Goal: Task Accomplishment & Management: Complete application form

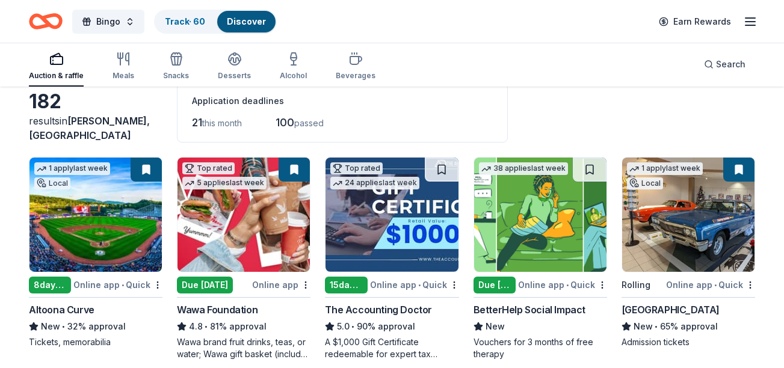
scroll to position [60, 0]
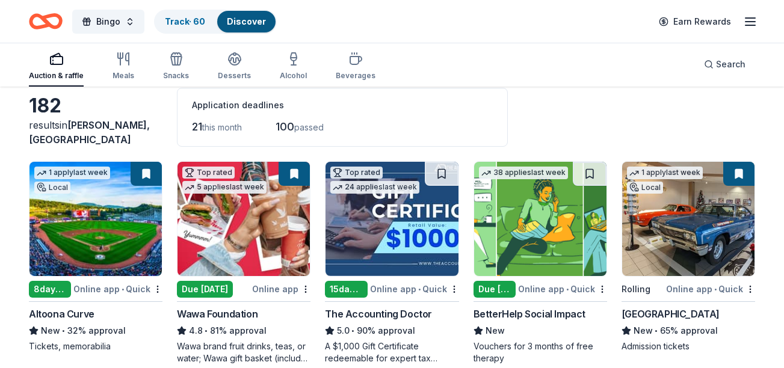
click at [143, 183] on button at bounding box center [146, 174] width 31 height 24
click at [152, 174] on button at bounding box center [146, 174] width 31 height 24
click at [131, 168] on button at bounding box center [146, 174] width 31 height 24
click at [182, 22] on link "Track · 60" at bounding box center [185, 21] width 40 height 10
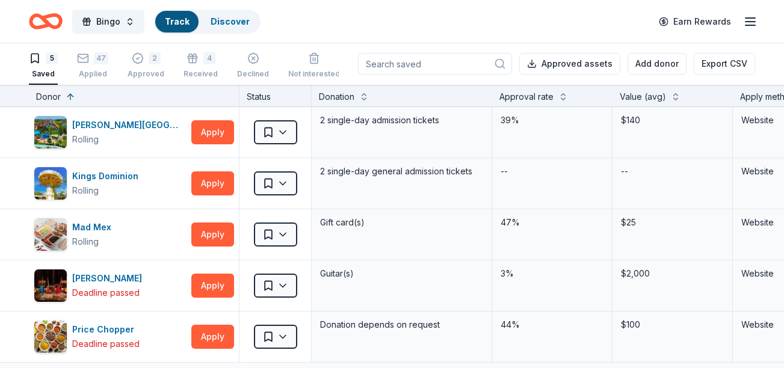
click at [192, 23] on div "Track" at bounding box center [176, 22] width 43 height 22
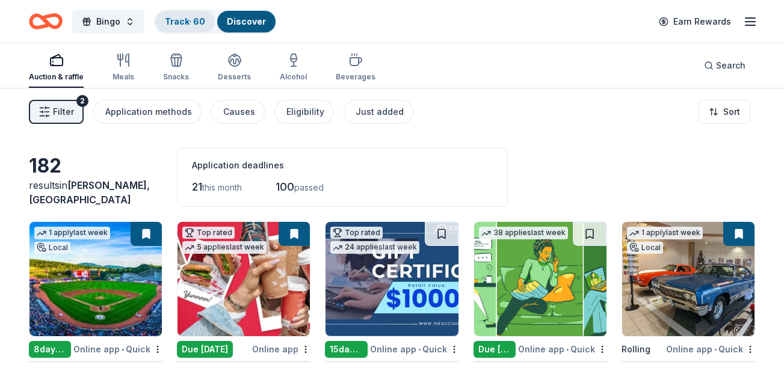
click at [191, 27] on div "Track · 60" at bounding box center [185, 22] width 60 height 22
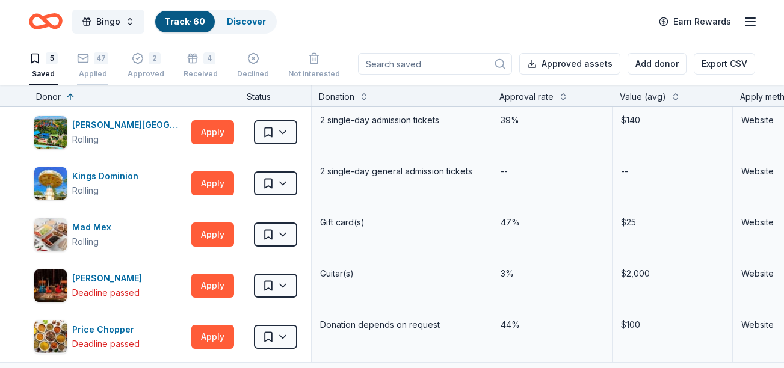
click at [90, 73] on div "Applied" at bounding box center [92, 74] width 31 height 10
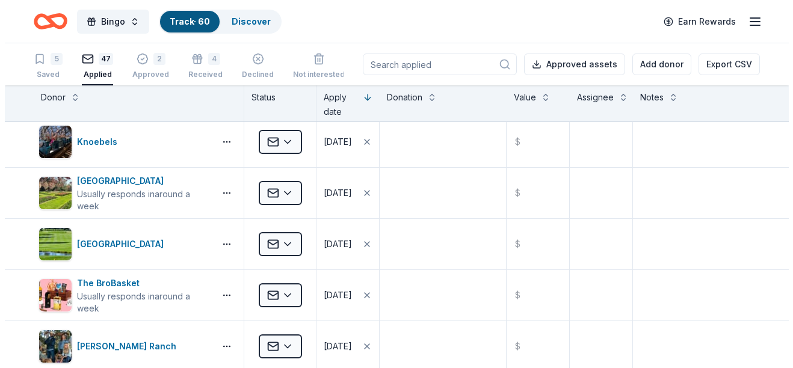
scroll to position [120, 0]
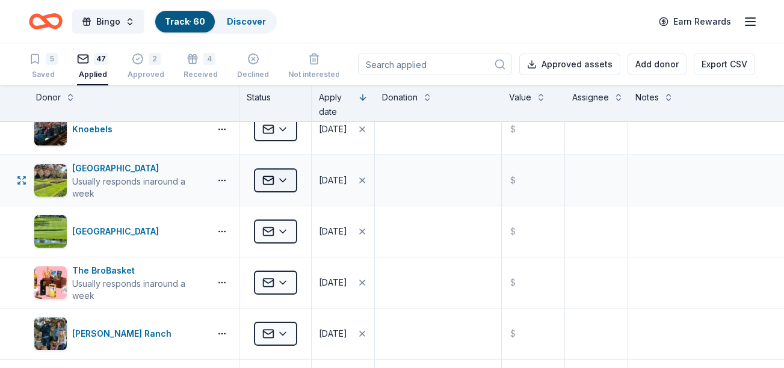
click at [277, 180] on html "Bingo Track · 60 Discover Earn Rewards 5 Saved 47 Applied 2 Approved 4 Received…" at bounding box center [392, 184] width 784 height 368
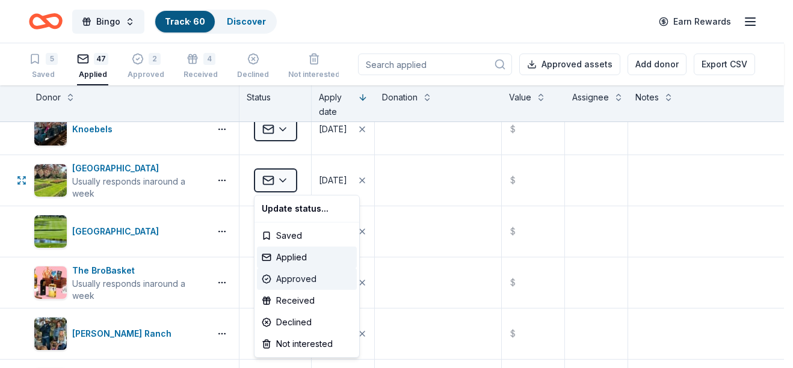
click at [279, 280] on div "Approved" at bounding box center [307, 279] width 100 height 22
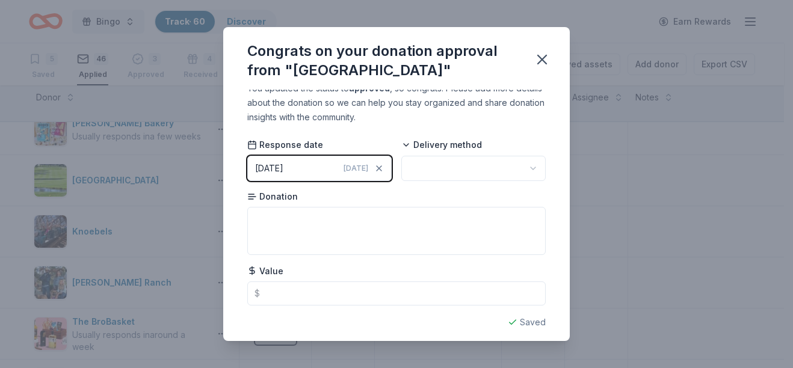
scroll to position [16, 0]
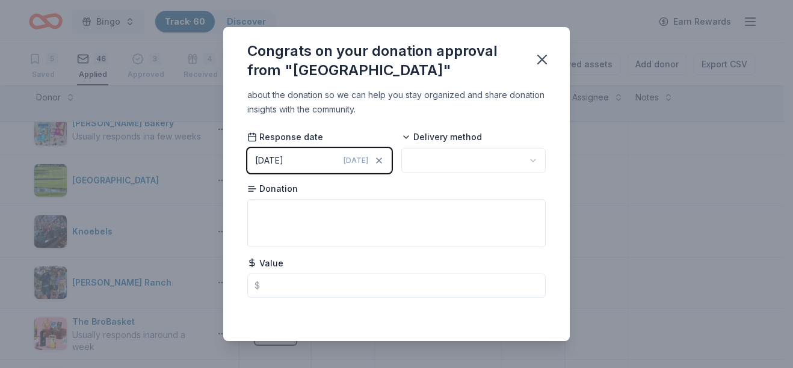
click at [511, 147] on html "Bingo Track · 60 Discover Earn Rewards 5 Saved 46 Applied 3 Approved 4 Received…" at bounding box center [396, 184] width 793 height 368
click at [539, 54] on icon "button" at bounding box center [542, 59] width 17 height 17
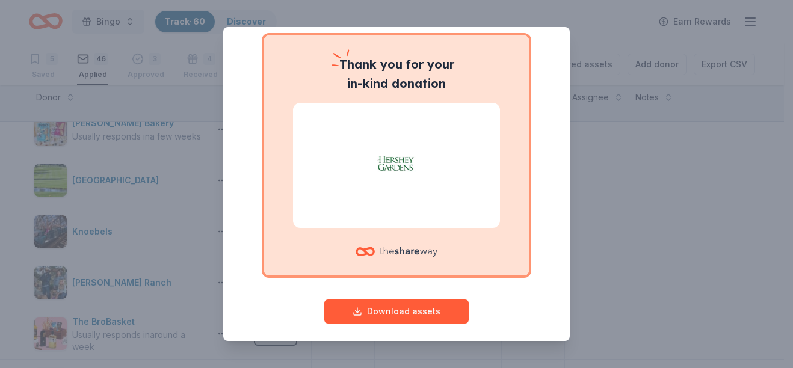
scroll to position [97, 0]
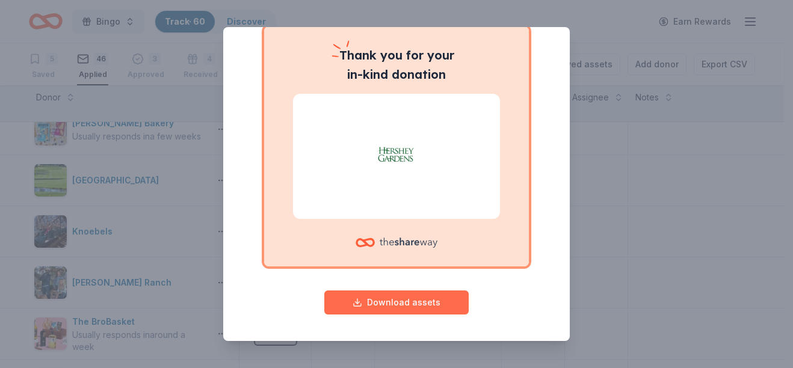
click at [413, 300] on button "Download assets" at bounding box center [396, 303] width 144 height 24
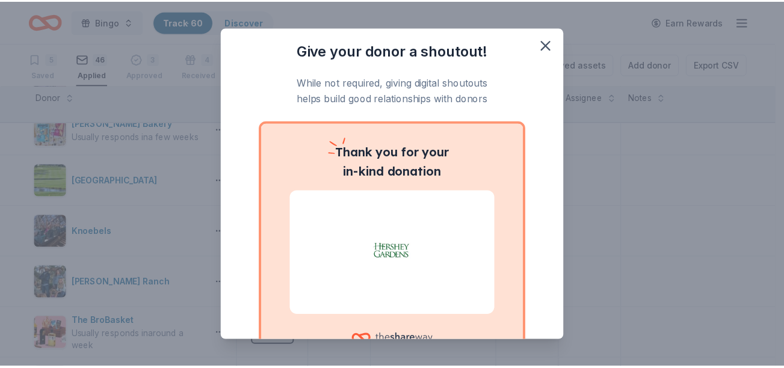
scroll to position [0, 0]
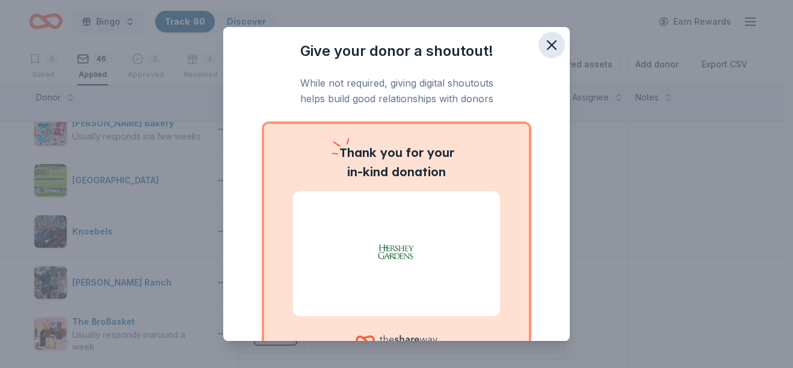
click at [547, 44] on icon "button" at bounding box center [551, 45] width 8 height 8
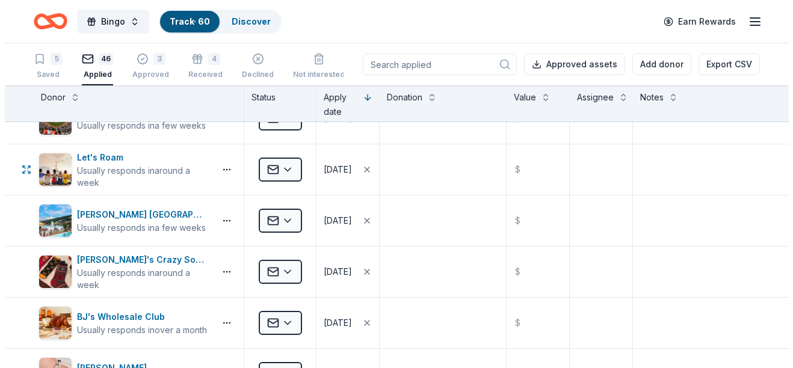
scroll to position [722, 0]
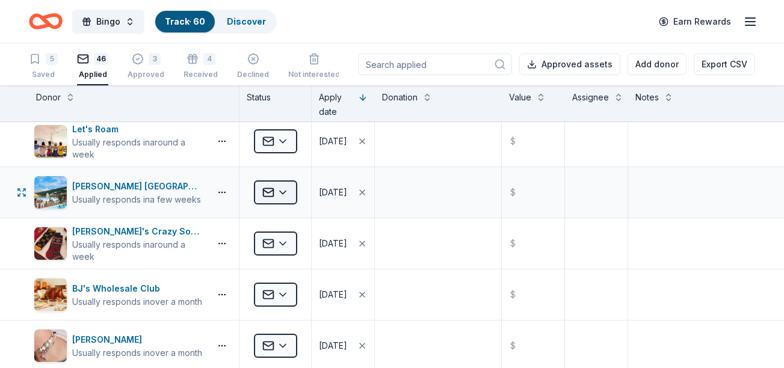
click at [281, 186] on html "Bingo Track · 60 Discover Earn Rewards 5 Saved 46 Applied 3 Approved 4 Received…" at bounding box center [392, 184] width 784 height 368
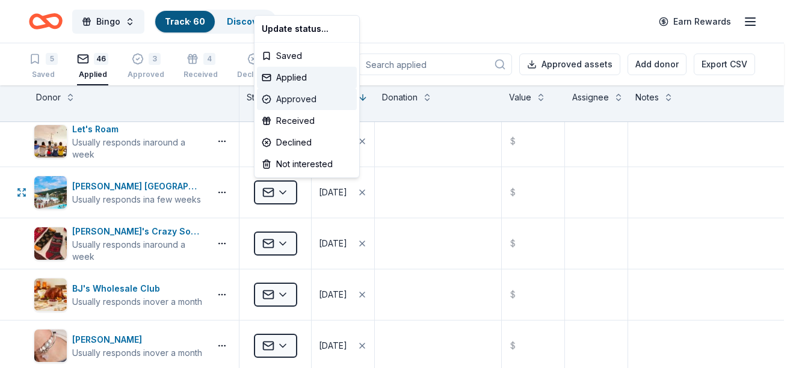
click at [316, 93] on div "Approved" at bounding box center [307, 99] width 100 height 22
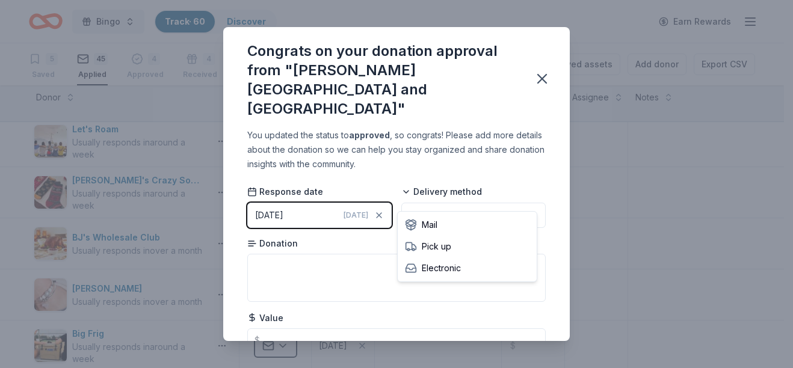
click at [485, 200] on html "Bingo Track · 60 Discover Earn Rewards 5 Saved 45 Applied 4 Approved 4 Received…" at bounding box center [396, 184] width 793 height 368
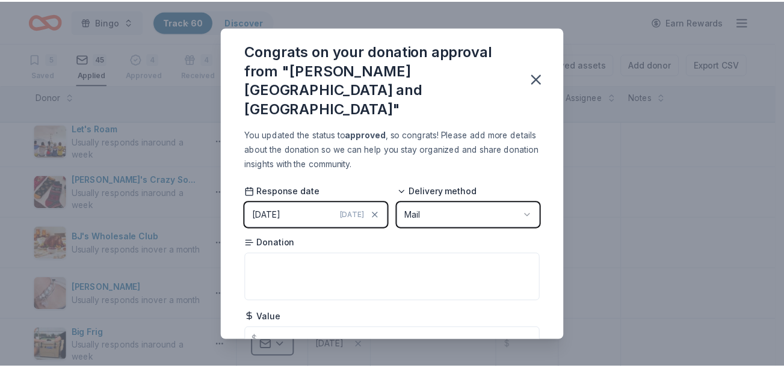
scroll to position [35, 0]
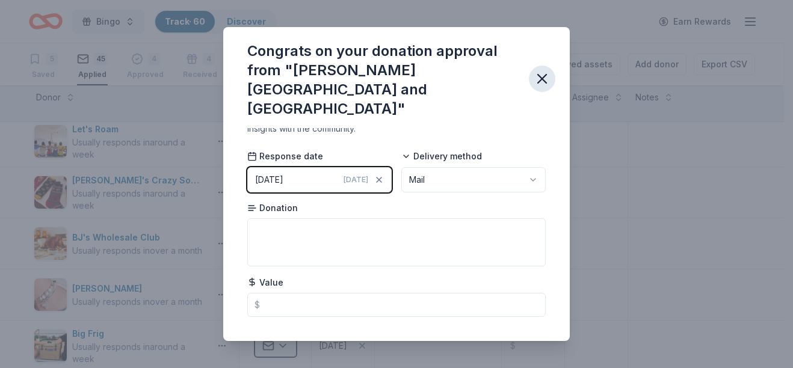
click at [535, 70] on icon "button" at bounding box center [542, 78] width 17 height 17
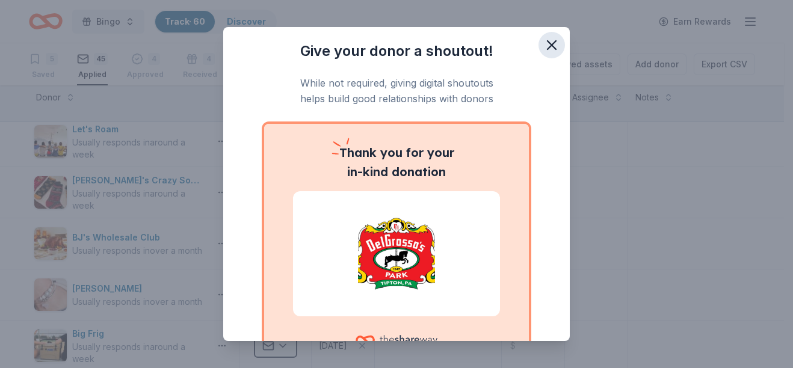
click at [549, 41] on icon "button" at bounding box center [551, 45] width 17 height 17
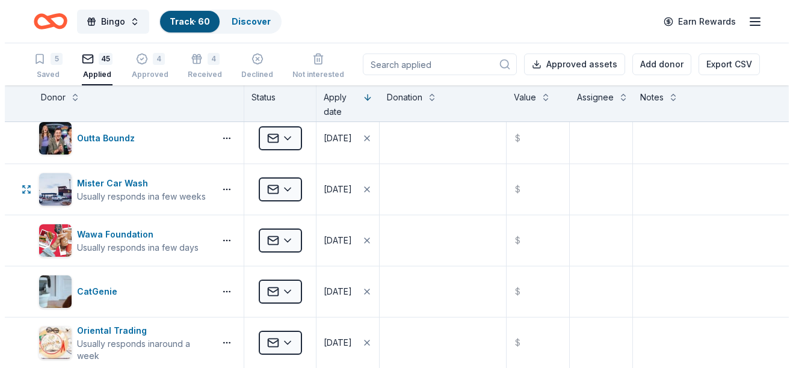
scroll to position [1143, 0]
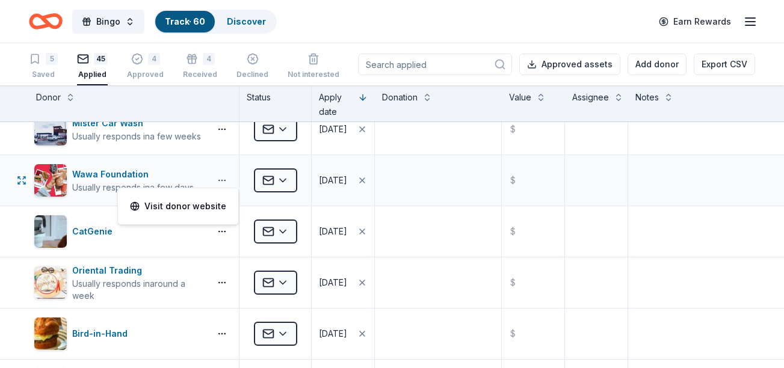
click at [229, 182] on button "button" at bounding box center [222, 181] width 24 height 10
click at [208, 209] on link "Visit donor website" at bounding box center [178, 206] width 96 height 14
click at [304, 179] on div "Applied" at bounding box center [275, 180] width 72 height 51
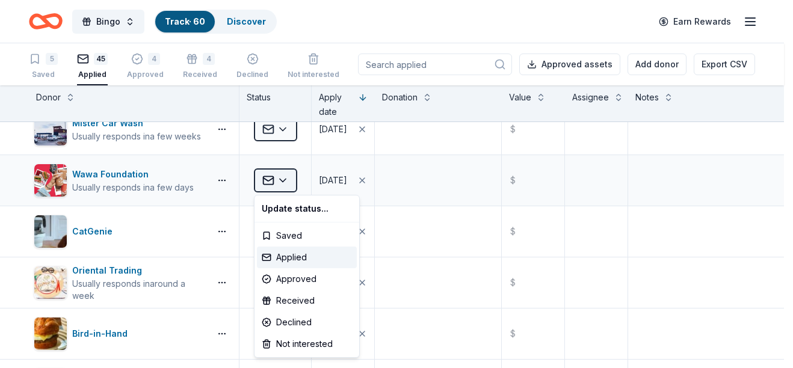
click at [294, 185] on html "Bingo Track · 60 Discover Earn Rewards 5 Saved 45 Applied 4 Approved 4 Received…" at bounding box center [396, 184] width 793 height 368
click at [297, 282] on div "Approved" at bounding box center [307, 279] width 100 height 22
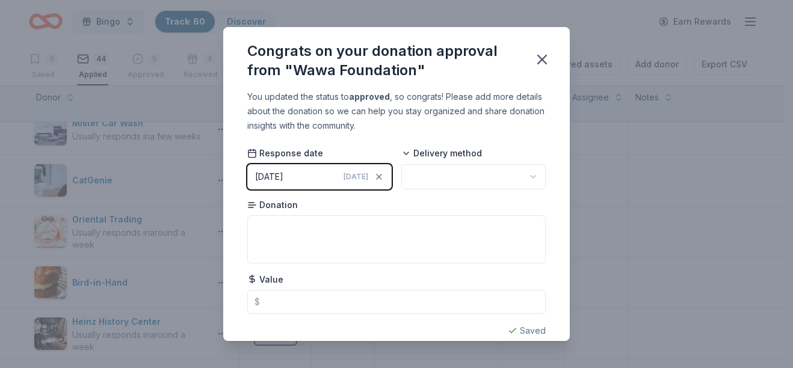
click at [489, 171] on html "Bingo Track · 60 Discover Earn Rewards 5 Saved 44 Applied 5 Approved 4 Received…" at bounding box center [396, 184] width 793 height 368
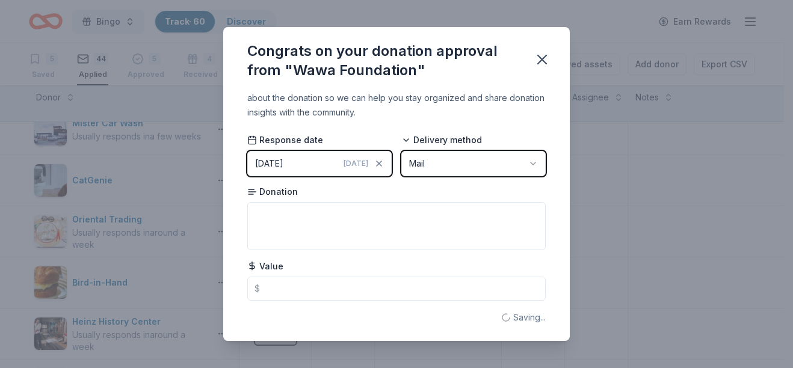
scroll to position [16, 0]
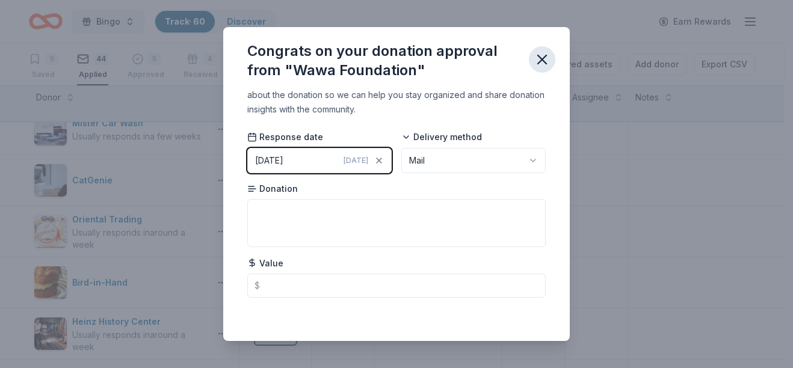
click at [549, 62] on icon "button" at bounding box center [542, 59] width 17 height 17
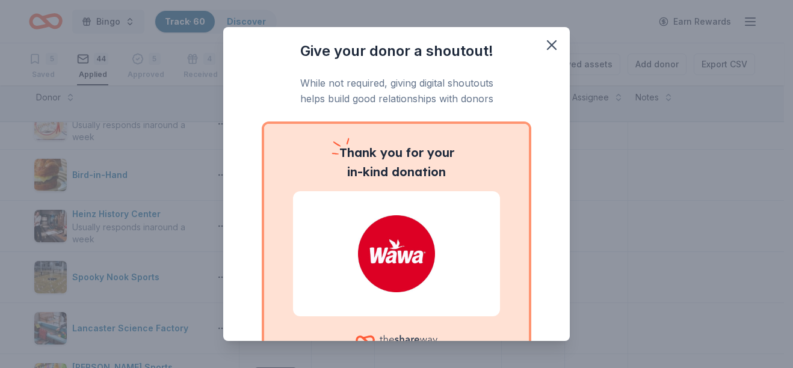
scroll to position [1323, 0]
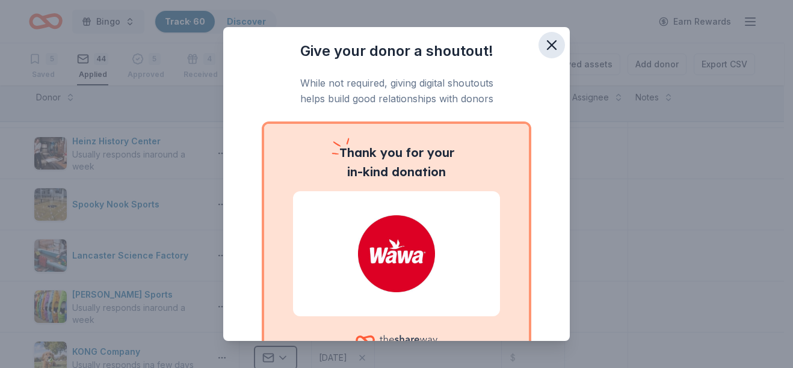
click at [543, 48] on icon "button" at bounding box center [551, 45] width 17 height 17
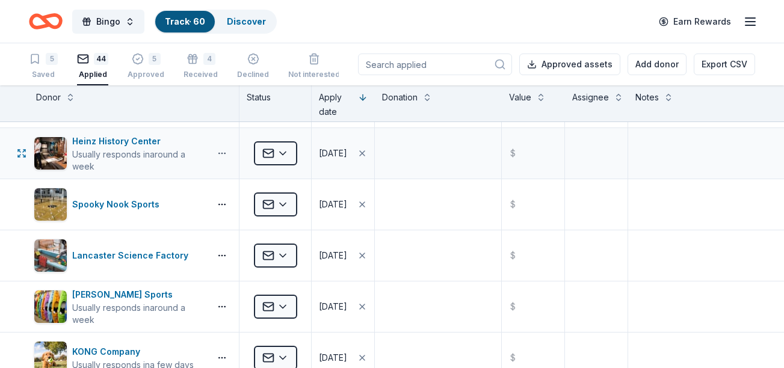
click at [222, 155] on button "button" at bounding box center [222, 154] width 24 height 10
click at [215, 180] on link "Visit donor website" at bounding box center [178, 179] width 96 height 14
click at [219, 150] on button "button" at bounding box center [222, 154] width 24 height 10
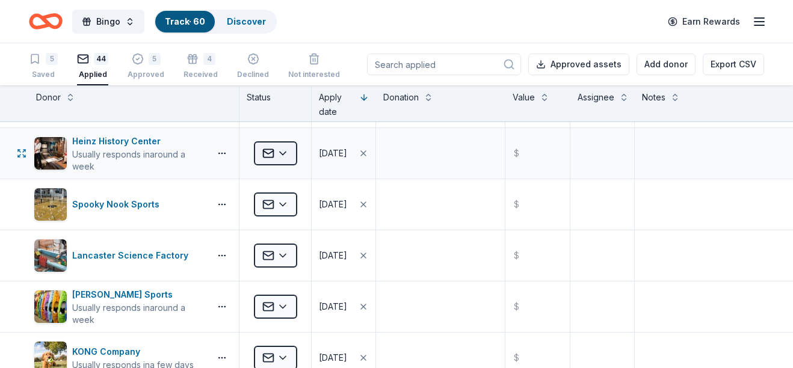
click at [258, 150] on html "Bingo Track · 60 Discover Earn Rewards 5 Saved 44 Applied 5 Approved 4 Received…" at bounding box center [396, 184] width 793 height 368
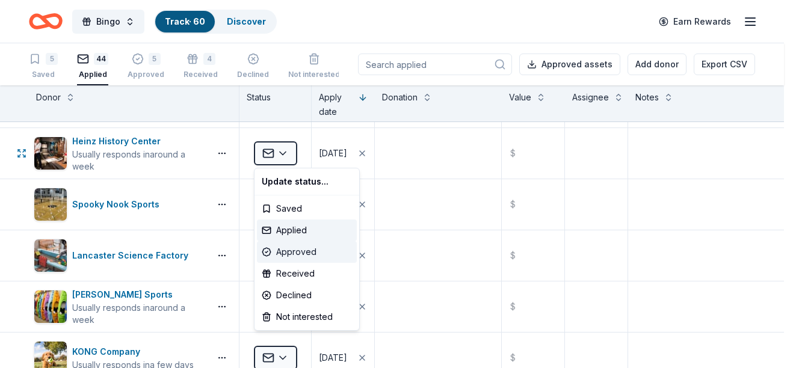
click at [319, 254] on div "Approved" at bounding box center [307, 252] width 100 height 22
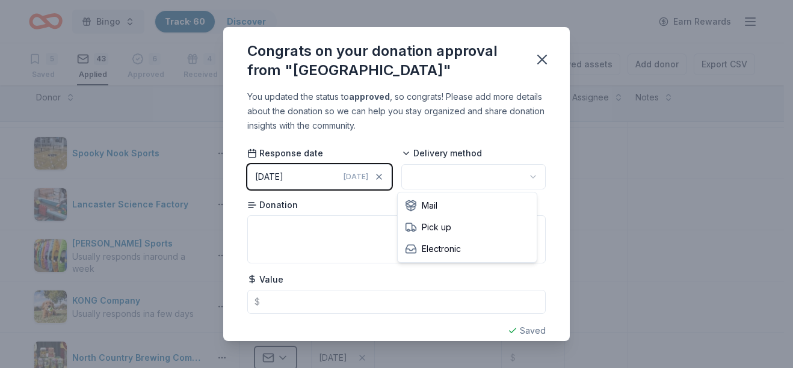
click at [453, 176] on html "Bingo Track · 60 Discover Earn Rewards 5 Saved 43 Applied 6 Approved 4 Received…" at bounding box center [396, 184] width 793 height 368
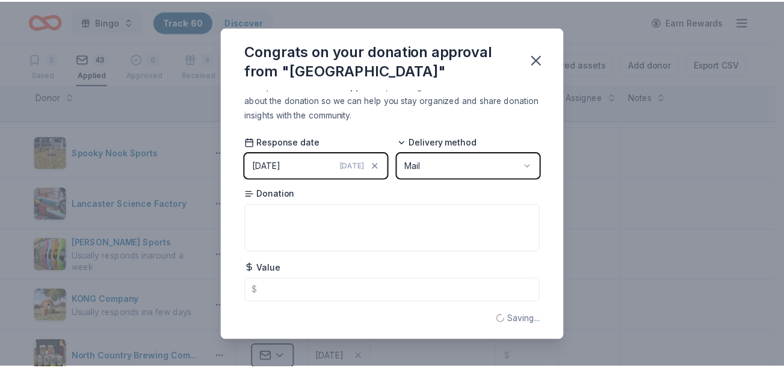
scroll to position [16, 0]
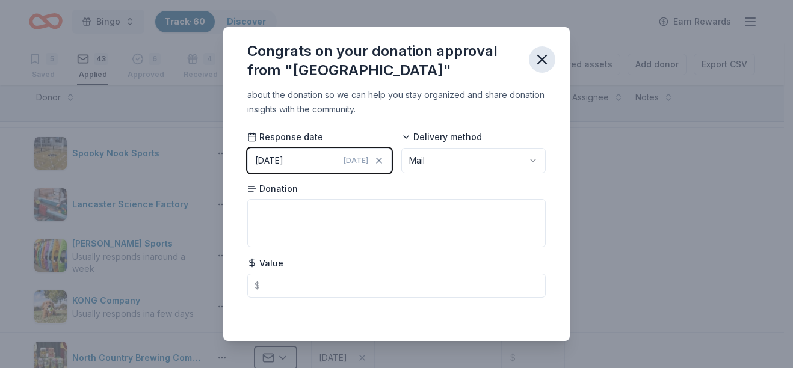
click at [538, 57] on icon "button" at bounding box center [542, 59] width 8 height 8
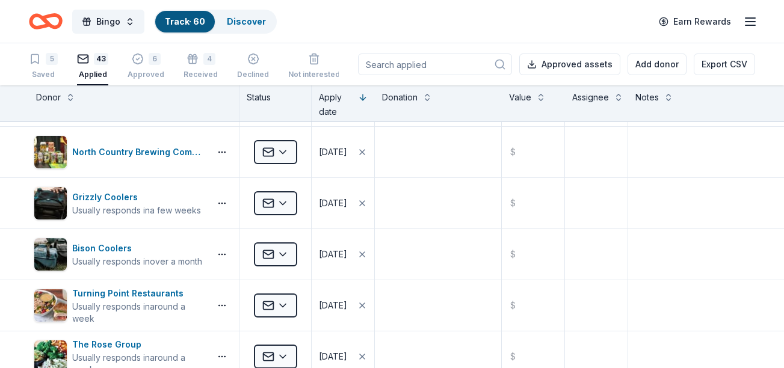
scroll to position [1564, 0]
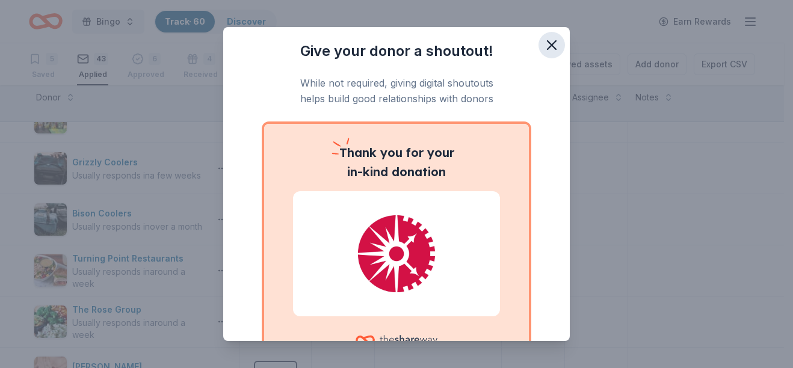
click at [547, 41] on icon "button" at bounding box center [551, 45] width 8 height 8
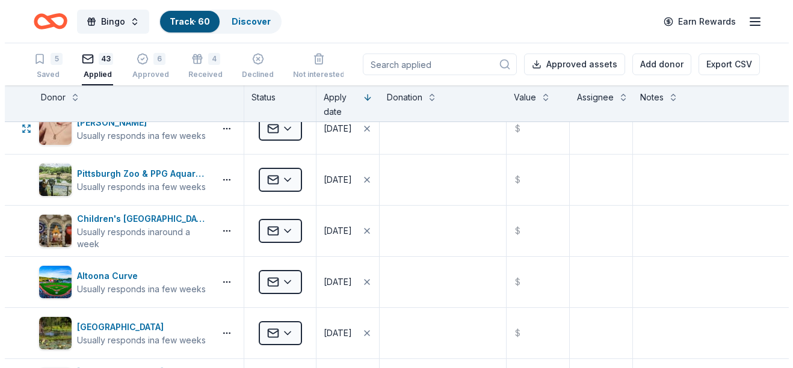
scroll to position [1865, 0]
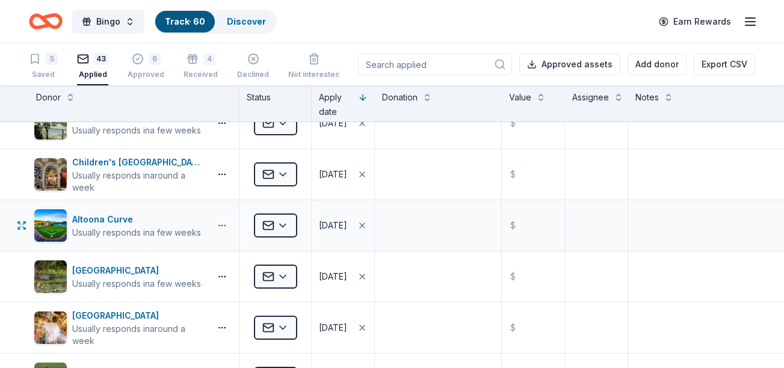
click at [224, 227] on button "button" at bounding box center [222, 226] width 24 height 10
click at [205, 245] on link "Visit donor website" at bounding box center [178, 251] width 96 height 14
click at [220, 223] on button "button" at bounding box center [222, 226] width 24 height 10
click at [310, 220] on div "Applied" at bounding box center [275, 225] width 72 height 51
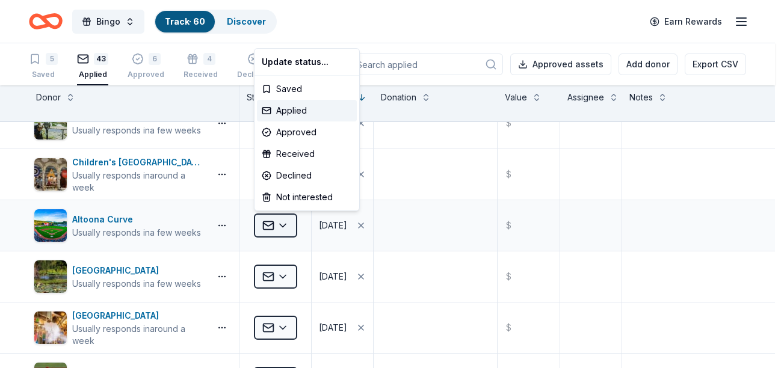
click at [291, 221] on html "Bingo Track · 60 Discover Earn Rewards 5 Saved 43 Applied 6 Approved 4 Received…" at bounding box center [392, 184] width 784 height 368
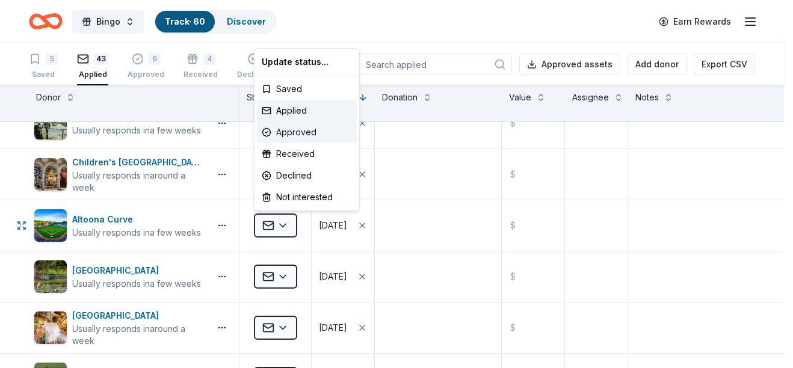
click at [294, 131] on div "Approved" at bounding box center [307, 133] width 100 height 22
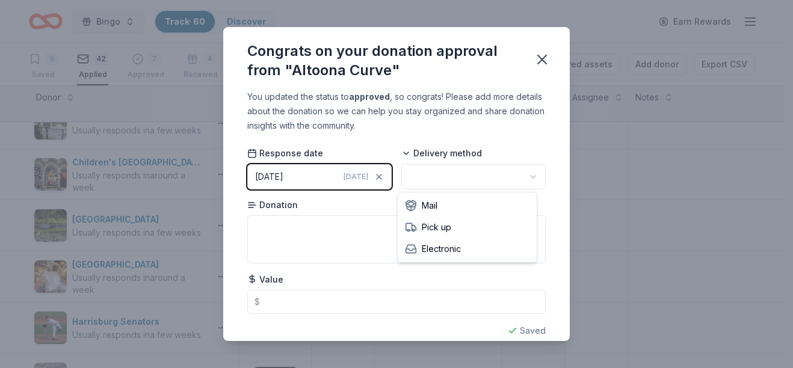
click at [493, 181] on html "Bingo Track · 60 Discover Earn Rewards 5 Saved 42 Applied 7 Approved 4 Received…" at bounding box center [396, 184] width 793 height 368
click at [544, 63] on icon "button" at bounding box center [542, 59] width 8 height 8
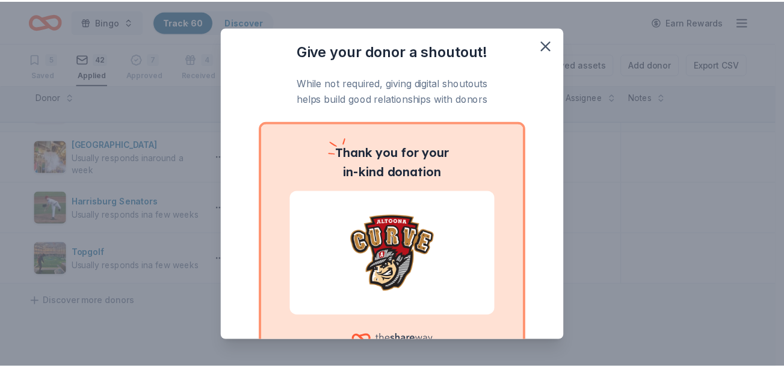
scroll to position [1985, 0]
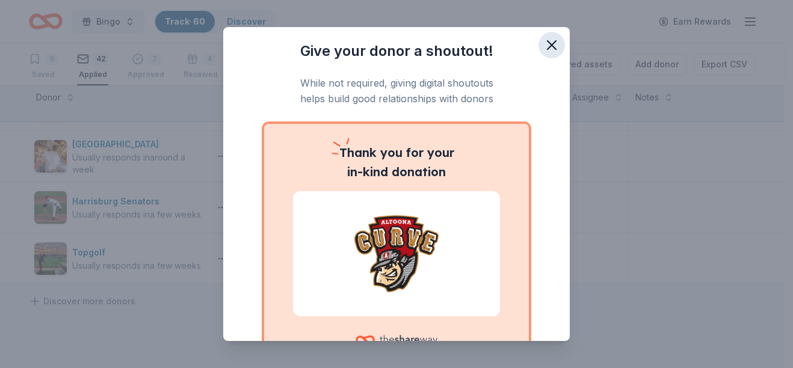
click at [547, 48] on icon "button" at bounding box center [551, 45] width 8 height 8
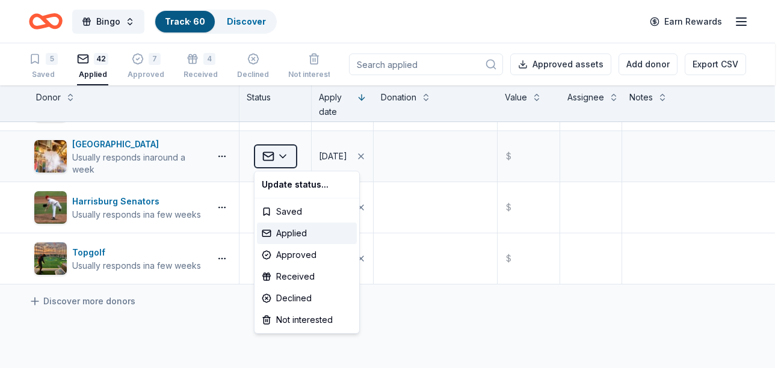
click at [263, 149] on html "Bingo Track · 60 Discover Earn Rewards 5 Saved 42 Applied 7 Approved 4 Received…" at bounding box center [392, 184] width 784 height 368
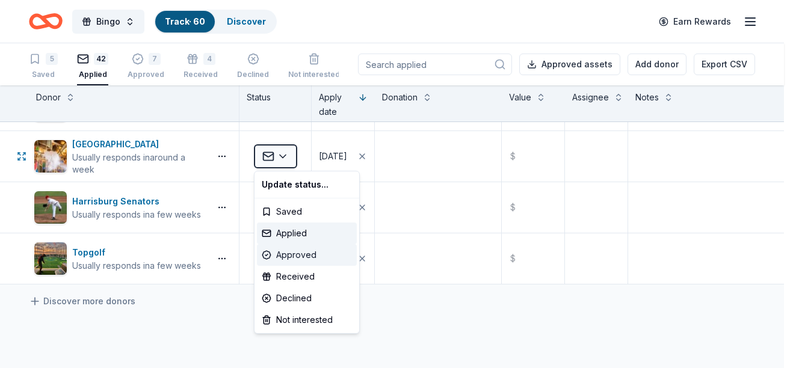
click at [300, 250] on div "Approved" at bounding box center [307, 255] width 100 height 22
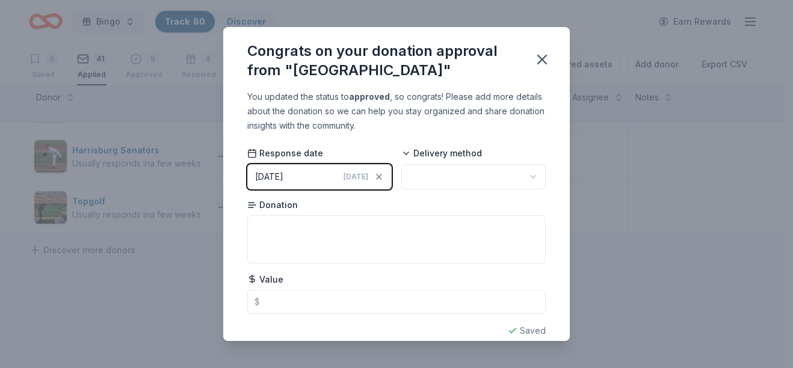
click at [473, 179] on html "Bingo Track · 60 Discover Earn Rewards 5 Saved 41 Applied 8 Approved 4 Received…" at bounding box center [396, 184] width 793 height 368
click at [551, 57] on button "button" at bounding box center [542, 59] width 26 height 26
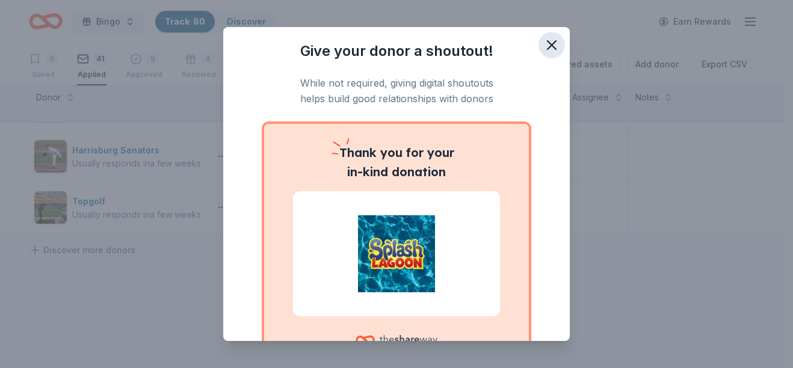
click at [543, 45] on icon "button" at bounding box center [551, 45] width 17 height 17
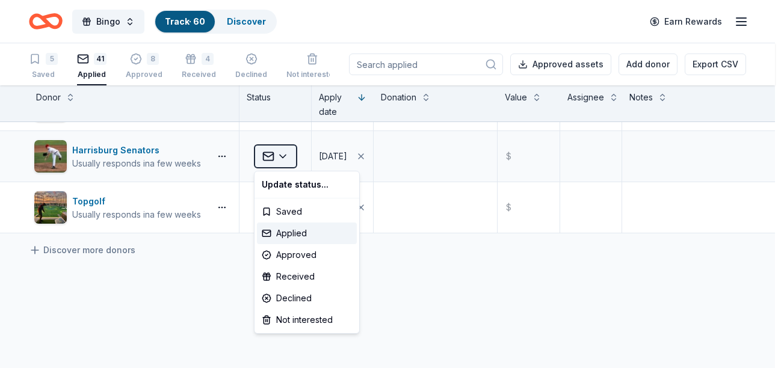
click at [276, 157] on html "Bingo Track · 60 Discover Earn Rewards 5 Saved 41 Applied 8 Approved 4 Received…" at bounding box center [392, 184] width 784 height 368
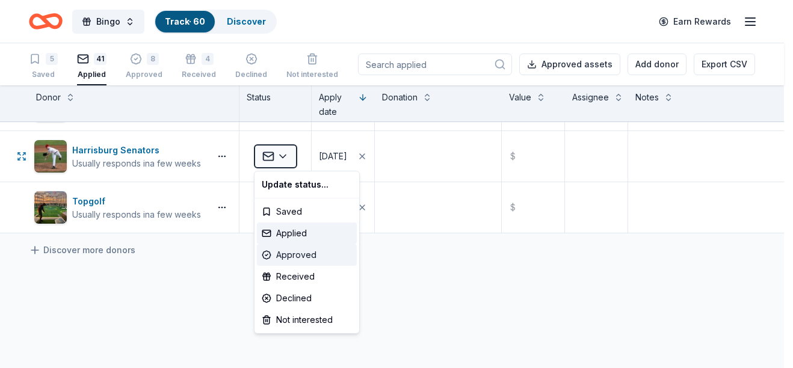
click at [285, 259] on div "Approved" at bounding box center [307, 255] width 100 height 22
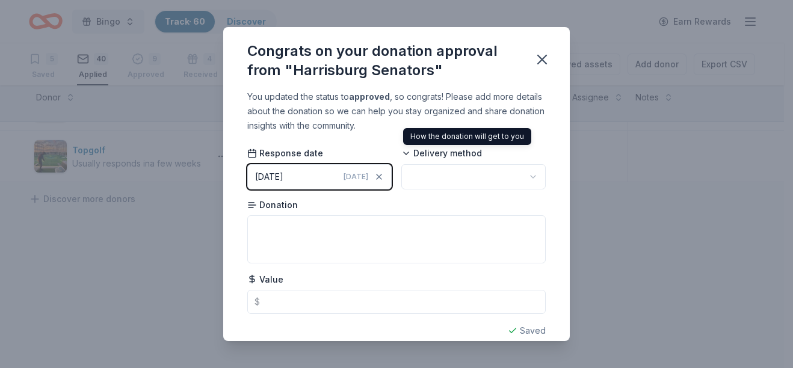
click at [503, 180] on html "Bingo Track · 60 Discover Earn Rewards 5 Saved 40 Applied 9 Approved 4 Received…" at bounding box center [396, 184] width 793 height 368
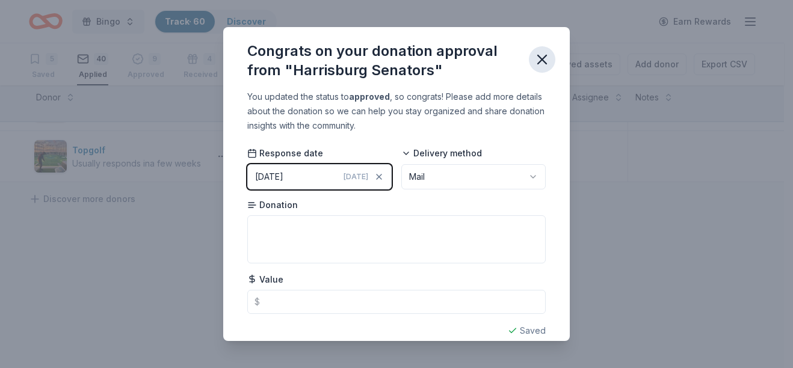
click at [537, 58] on icon "button" at bounding box center [542, 59] width 17 height 17
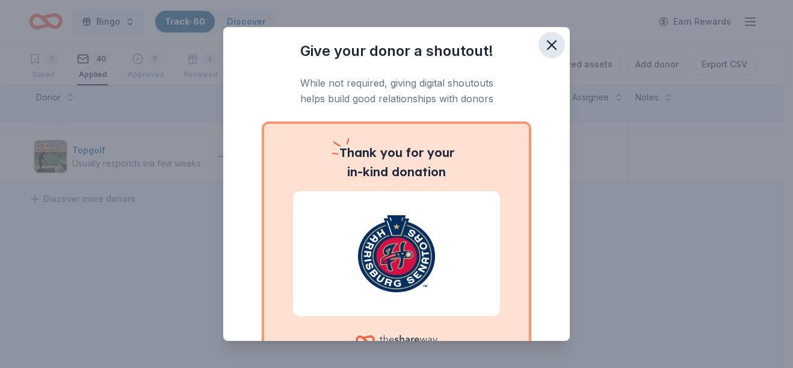
click at [547, 45] on icon "button" at bounding box center [551, 45] width 8 height 8
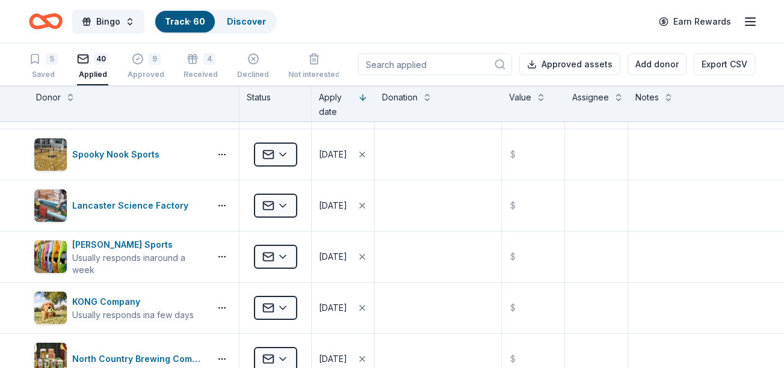
scroll to position [1263, 0]
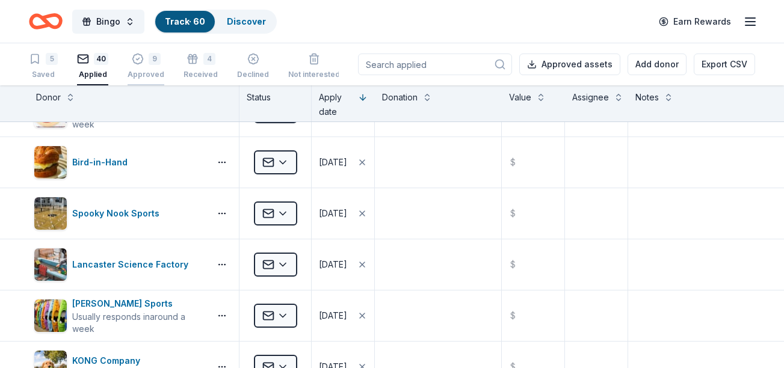
click at [149, 63] on div "9" at bounding box center [155, 57] width 12 height 12
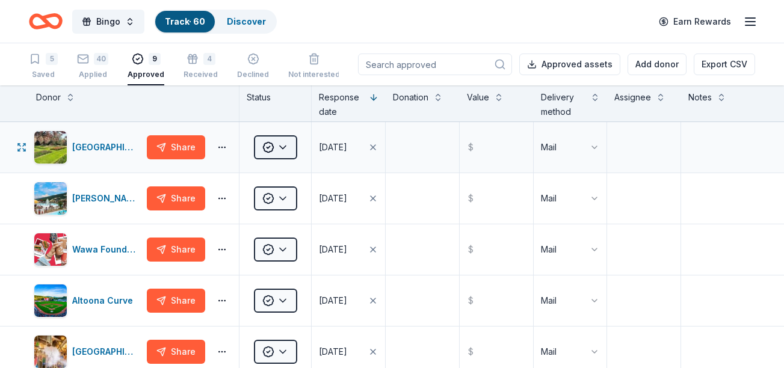
click at [282, 143] on html "Bingo Track · 60 Discover Earn Rewards 5 Saved 40 Applied 9 Approved 4 Received…" at bounding box center [392, 184] width 784 height 368
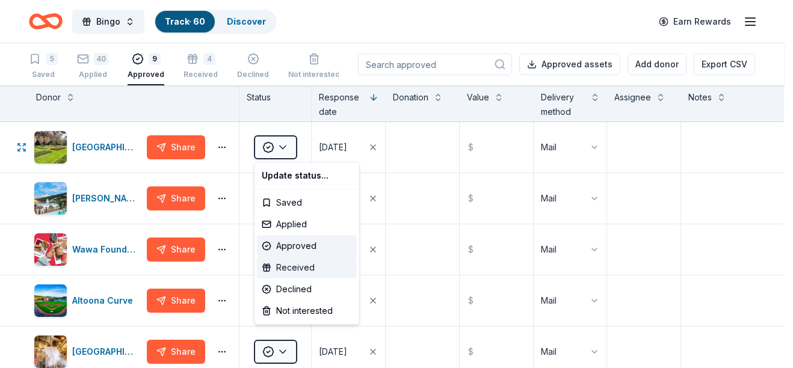
click at [301, 270] on div "Received" at bounding box center [307, 268] width 100 height 22
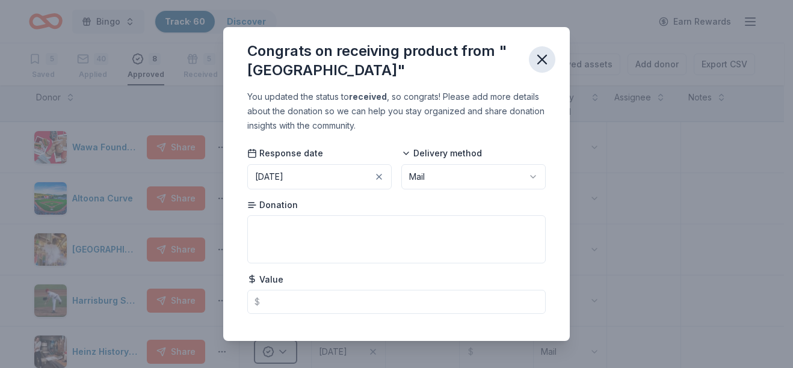
click at [539, 57] on icon "button" at bounding box center [542, 59] width 8 height 8
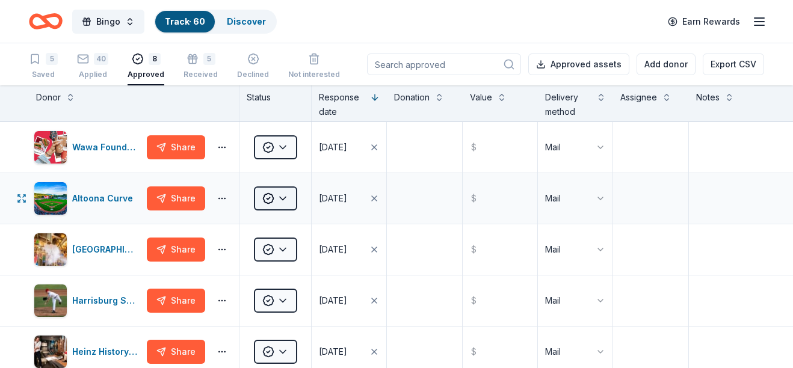
click at [281, 206] on html "Bingo Track · 60 Discover Earn Rewards 5 Saved 40 Applied 8 Approved 5 Received…" at bounding box center [396, 184] width 793 height 368
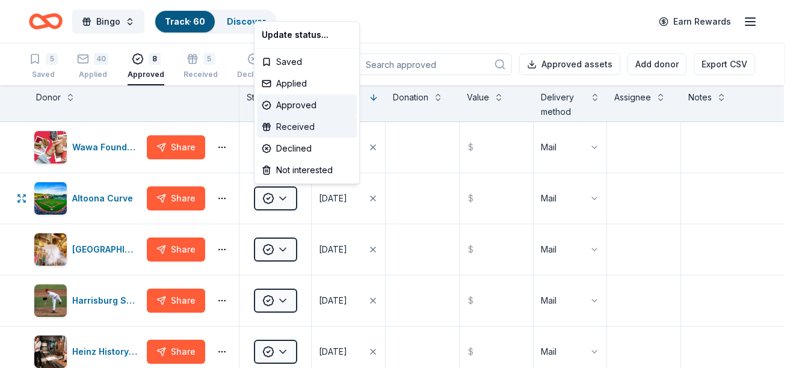
click at [300, 122] on div "Received" at bounding box center [307, 127] width 100 height 22
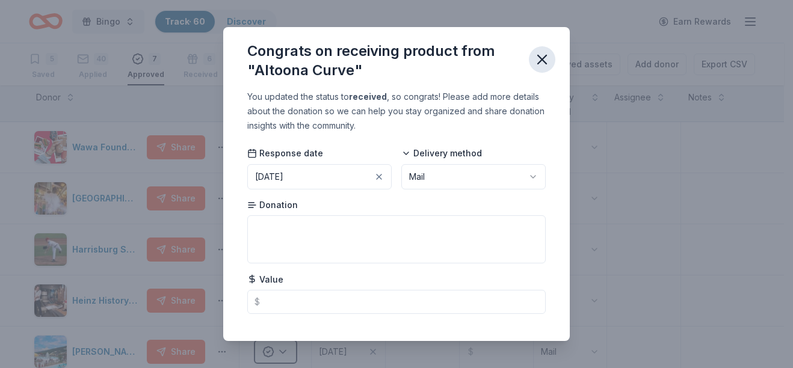
click at [544, 52] on icon "button" at bounding box center [542, 59] width 17 height 17
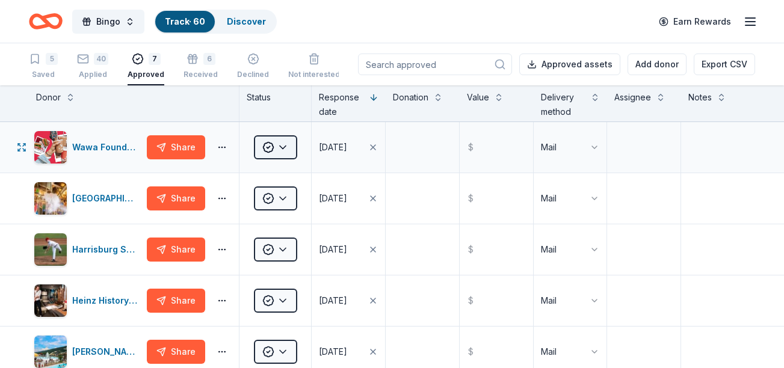
click at [282, 149] on html "Bingo Track · 60 Discover Earn Rewards 5 Saved 40 Applied 7 Approved 6 Received…" at bounding box center [392, 184] width 784 height 368
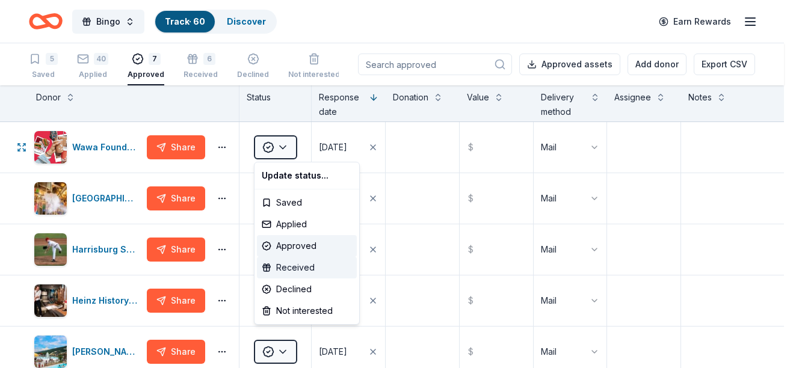
click at [298, 265] on div "Received" at bounding box center [307, 268] width 100 height 22
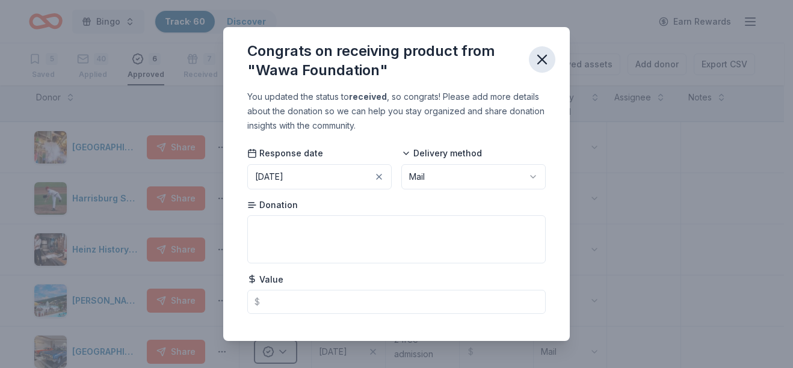
click at [549, 54] on icon "button" at bounding box center [542, 59] width 17 height 17
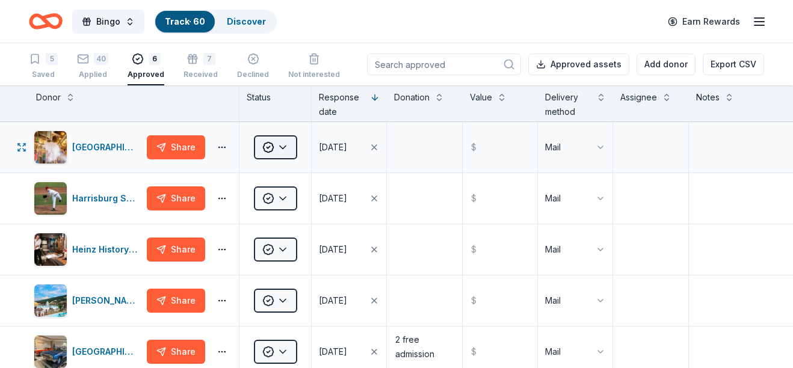
click at [281, 143] on html "Bingo Track · 60 Discover Earn Rewards 5 Saved 40 Applied 6 Approved 7 Received…" at bounding box center [396, 184] width 793 height 368
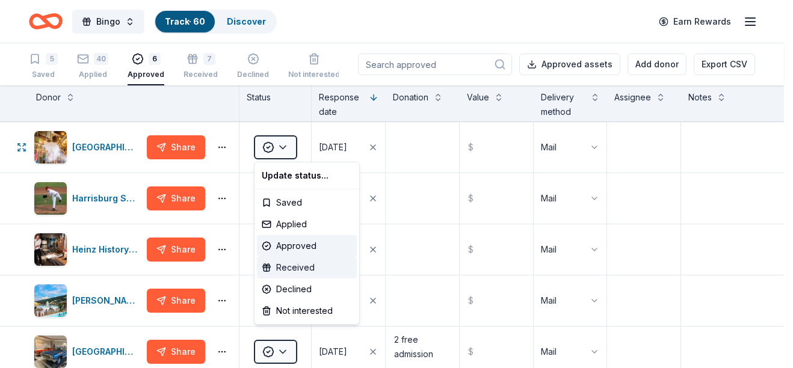
click at [282, 275] on div "Received" at bounding box center [307, 268] width 100 height 22
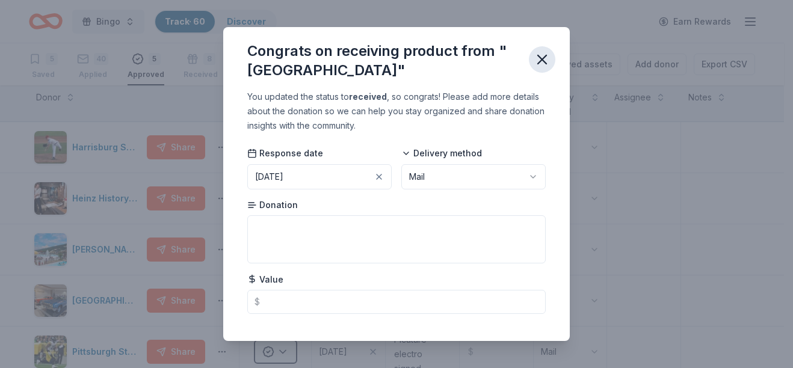
click at [541, 57] on icon "button" at bounding box center [542, 59] width 17 height 17
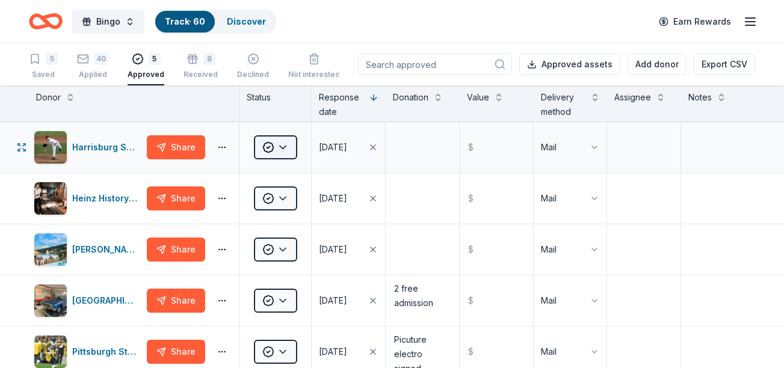
click at [288, 152] on html "Bingo Track · 60 Discover Earn Rewards 5 Saved 40 Applied 5 Approved 8 Received…" at bounding box center [392, 184] width 784 height 368
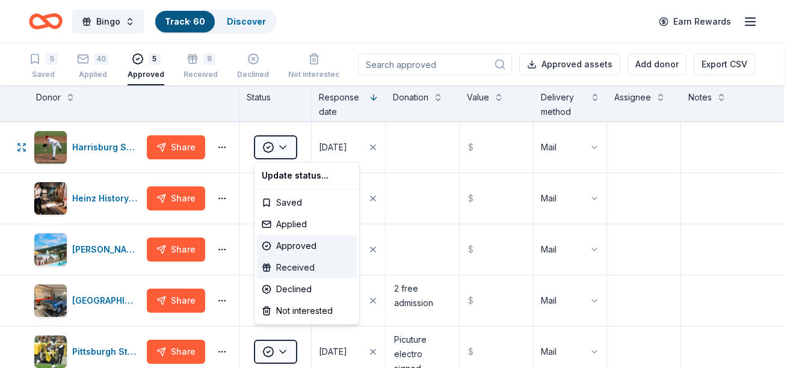
click at [280, 271] on div "Received" at bounding box center [307, 268] width 100 height 22
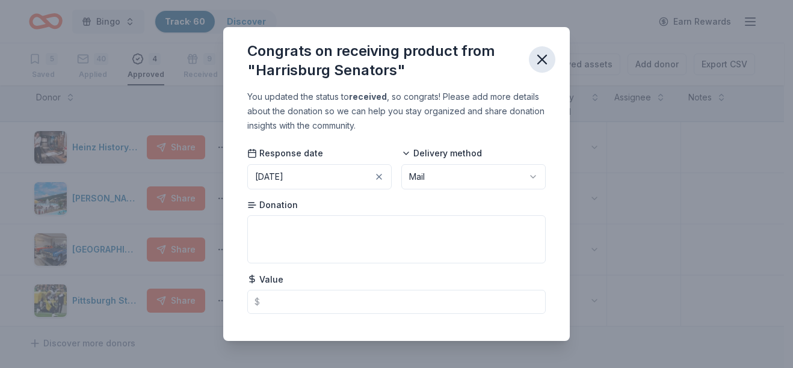
click at [545, 52] on icon "button" at bounding box center [542, 59] width 17 height 17
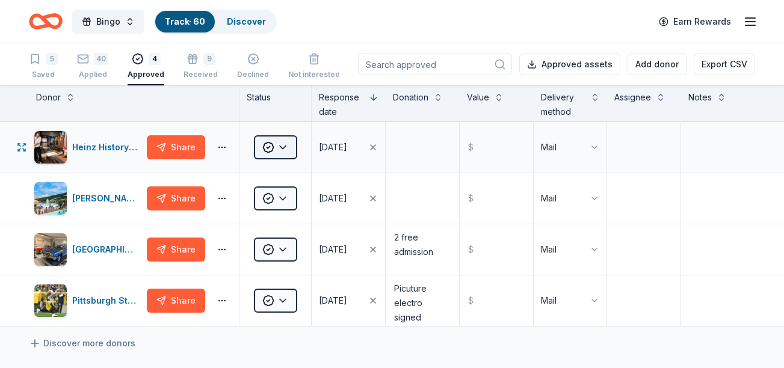
click at [292, 149] on html "Bingo Track · 60 Discover Earn Rewards 5 Saved 40 Applied 4 Approved 9 Received…" at bounding box center [392, 184] width 784 height 368
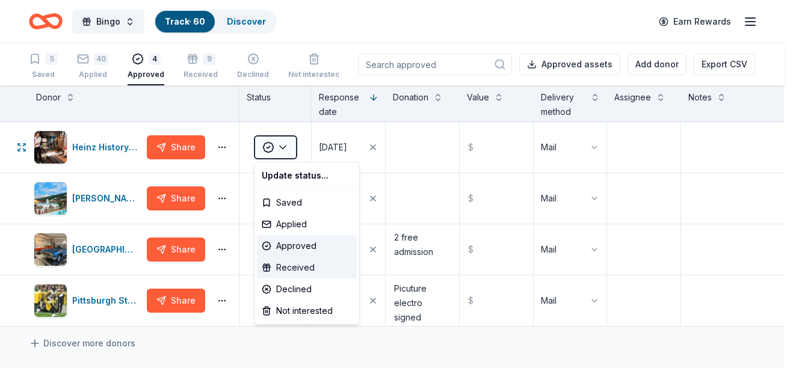
click at [311, 271] on div "Received" at bounding box center [307, 268] width 100 height 22
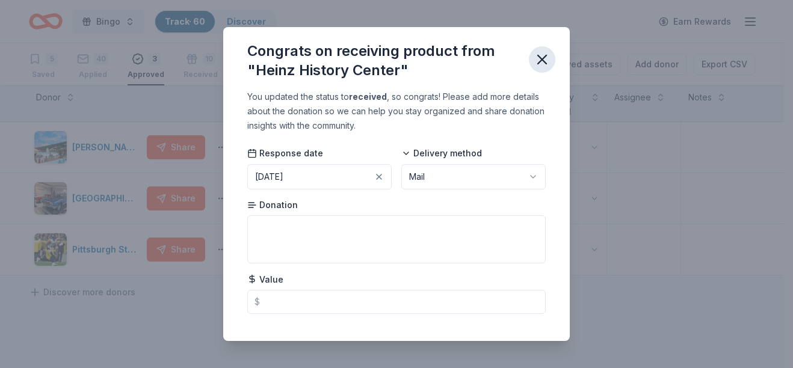
click at [537, 60] on icon "button" at bounding box center [542, 59] width 17 height 17
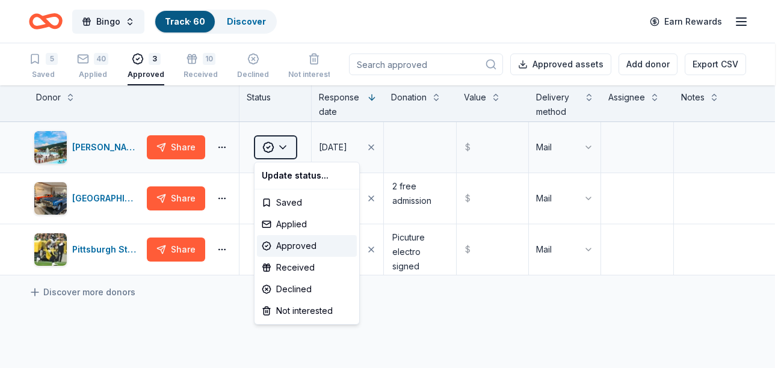
click at [286, 153] on html "Bingo Track · 60 Discover Earn Rewards 5 Saved 40 Applied 3 Approved 10 Receive…" at bounding box center [392, 184] width 784 height 368
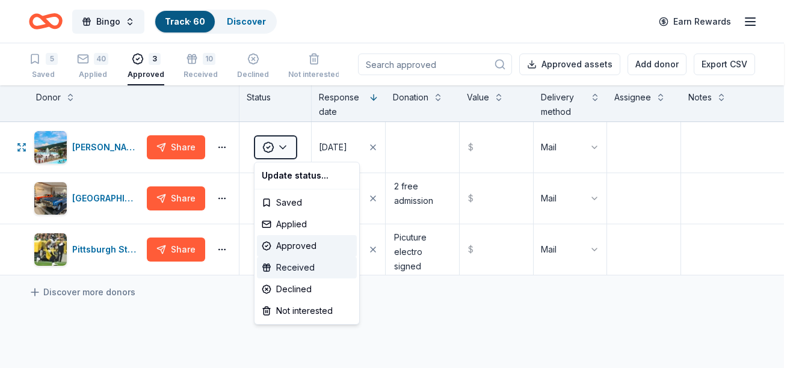
click at [305, 272] on div "Received" at bounding box center [307, 268] width 100 height 22
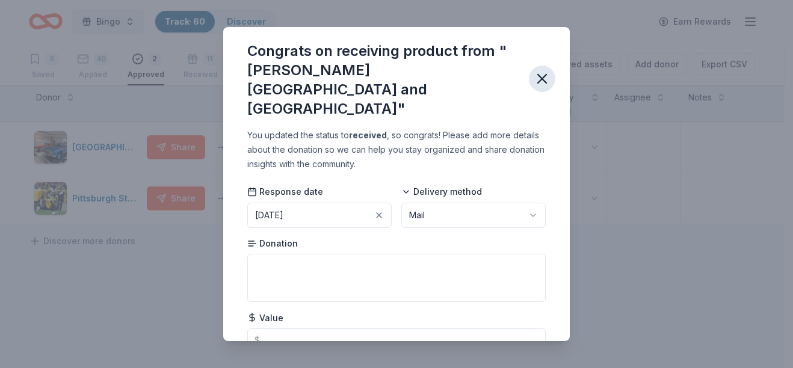
click at [543, 75] on icon "button" at bounding box center [542, 79] width 8 height 8
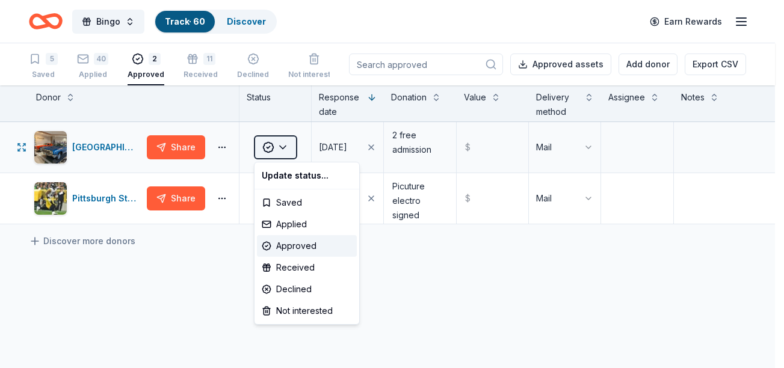
click at [288, 153] on html "Bingo Track · 60 Discover Earn Rewards 5 Saved 40 Applied 2 Approved 11 Receive…" at bounding box center [392, 184] width 784 height 368
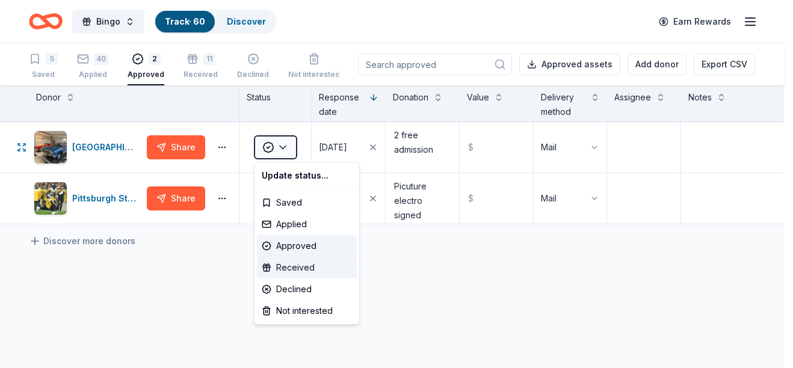
click at [303, 271] on div "Received" at bounding box center [307, 268] width 100 height 22
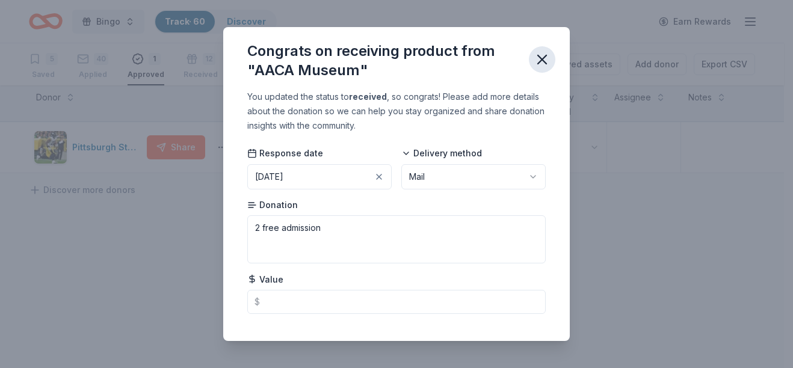
click at [545, 52] on icon "button" at bounding box center [542, 59] width 17 height 17
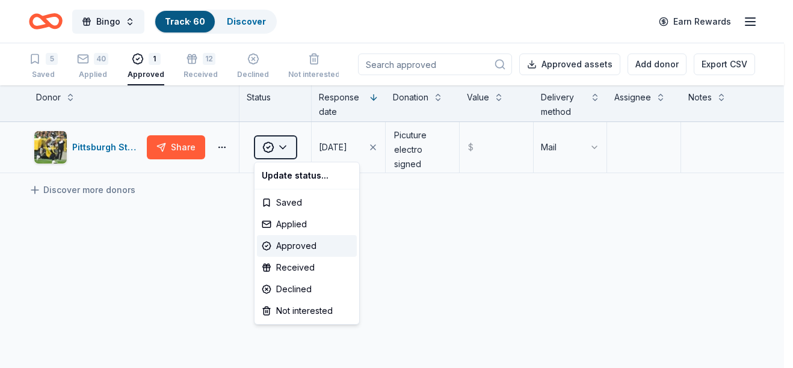
click at [284, 148] on html "Bingo Track · 60 Discover Earn Rewards 5 Saved 40 Applied 1 Approved 12 Receive…" at bounding box center [396, 184] width 793 height 368
click at [333, 267] on div "Received" at bounding box center [307, 268] width 100 height 22
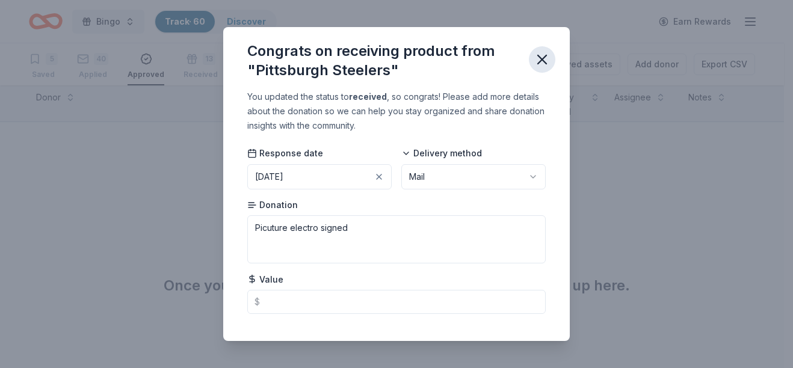
click at [537, 49] on button "button" at bounding box center [542, 59] width 26 height 26
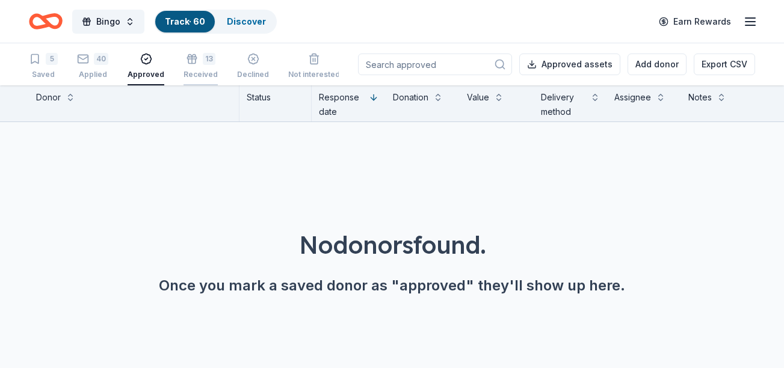
click at [208, 74] on div "Received" at bounding box center [200, 69] width 34 height 10
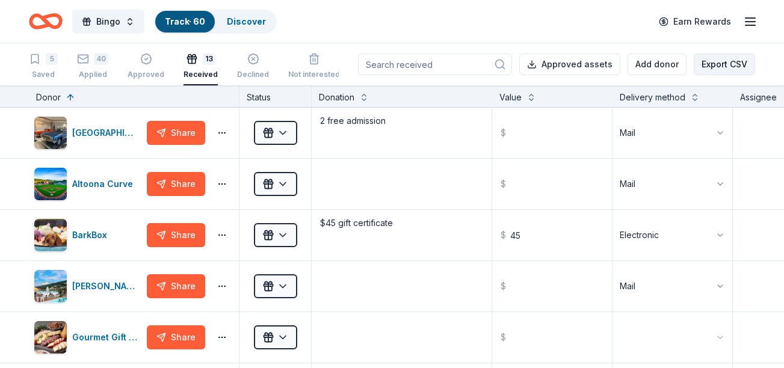
click at [741, 55] on button "Export CSV" at bounding box center [724, 65] width 61 height 22
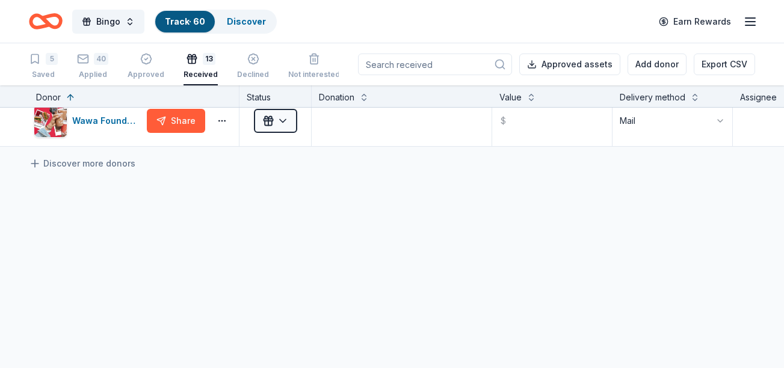
scroll to position [639, 0]
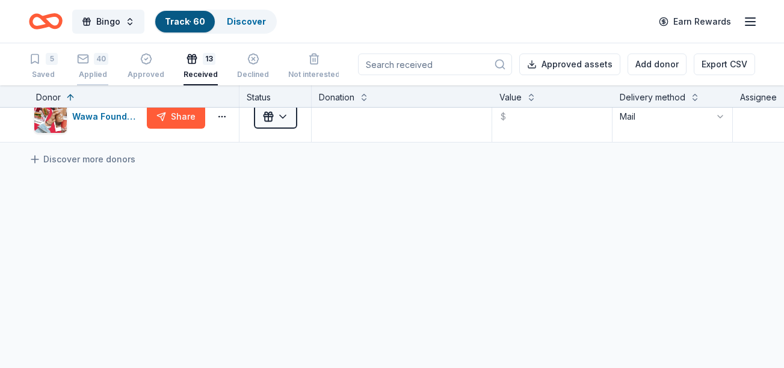
click at [94, 65] on div "40 Applied" at bounding box center [92, 66] width 31 height 26
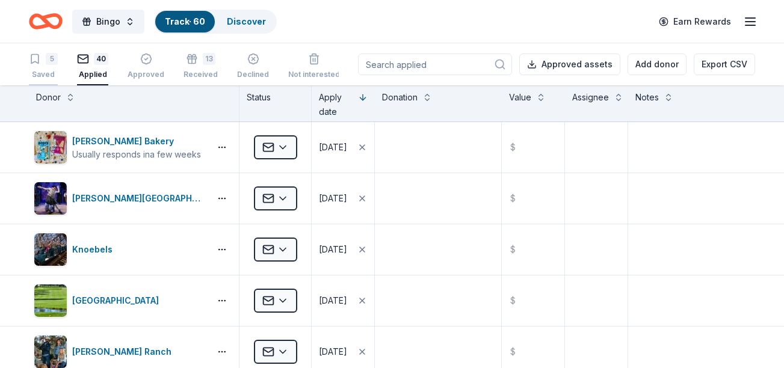
click at [35, 58] on icon "button" at bounding box center [35, 59] width 12 height 12
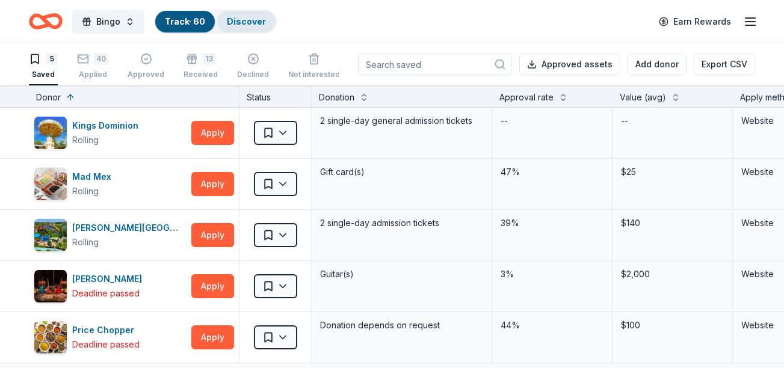
click at [241, 22] on link "Discover" at bounding box center [246, 21] width 39 height 10
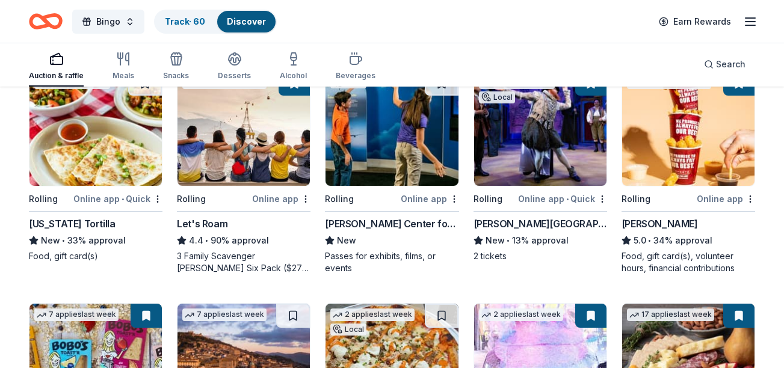
scroll to position [361, 0]
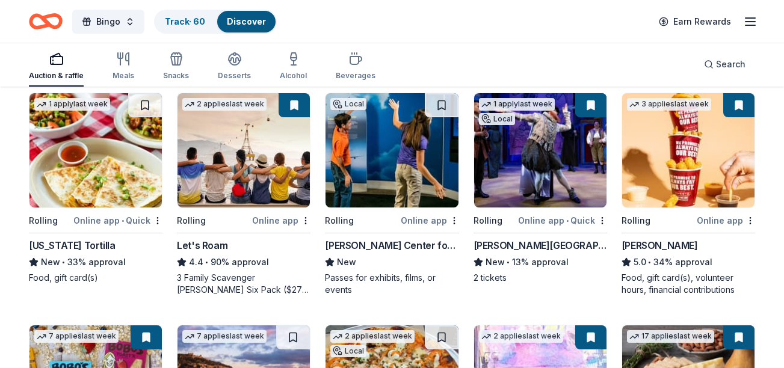
click at [742, 109] on button at bounding box center [738, 105] width 31 height 24
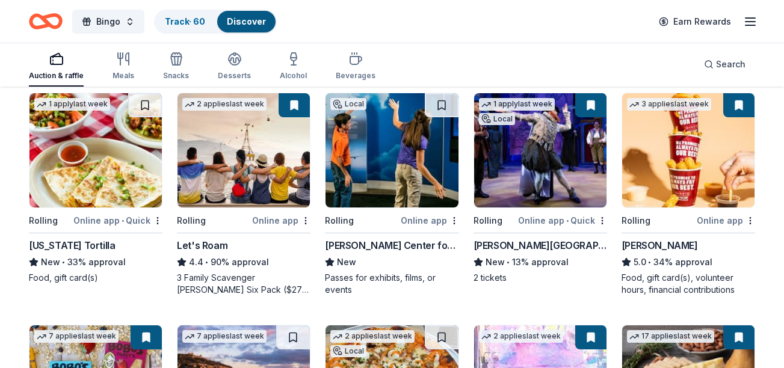
click at [657, 119] on img at bounding box center [688, 150] width 132 height 114
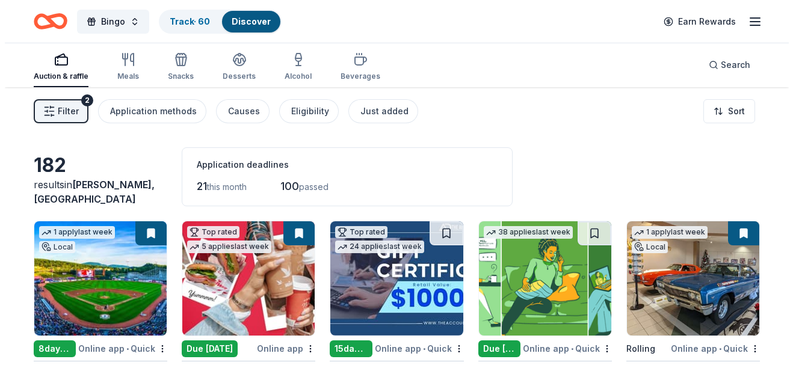
scroll to position [0, 0]
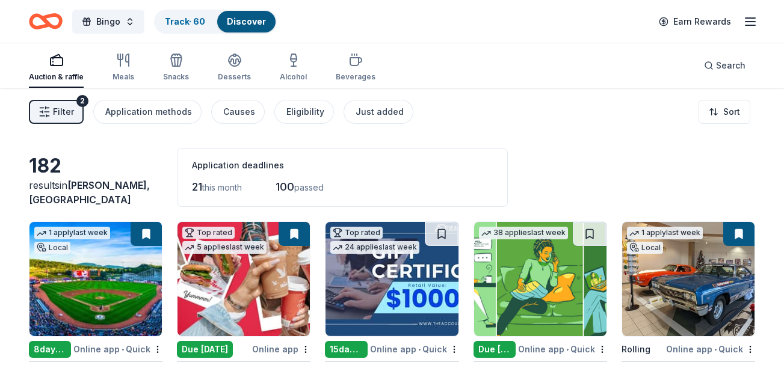
click at [43, 112] on icon "button" at bounding box center [44, 112] width 12 height 12
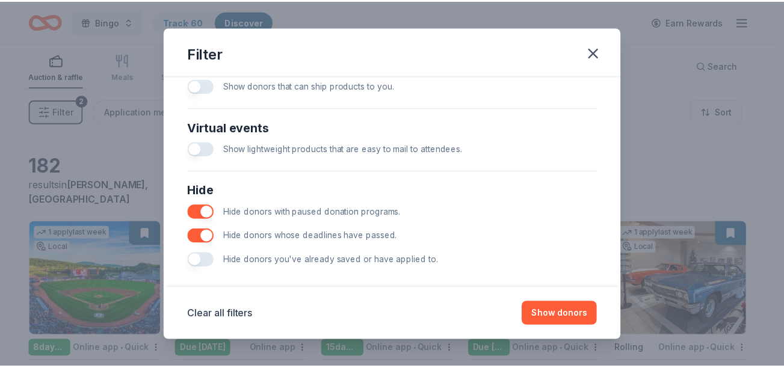
scroll to position [580, 0]
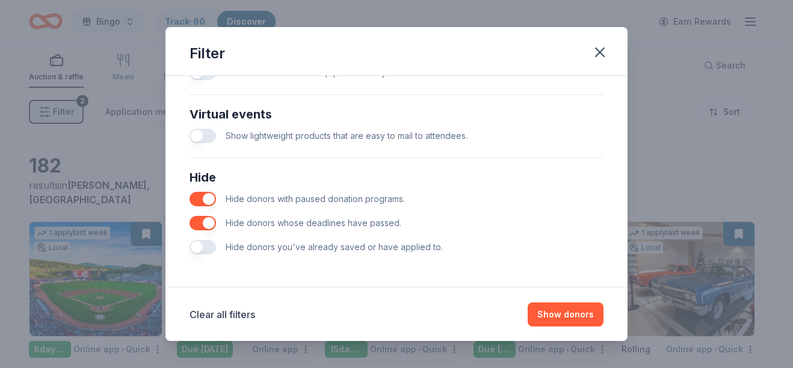
click at [207, 250] on button "button" at bounding box center [202, 247] width 26 height 14
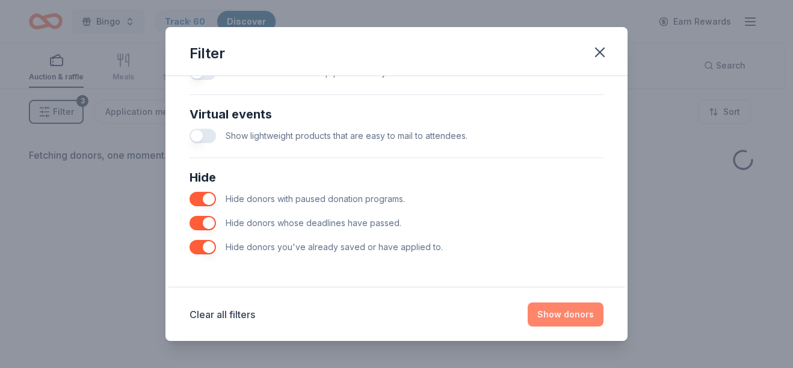
click at [582, 313] on button "Show donors" at bounding box center [566, 315] width 76 height 24
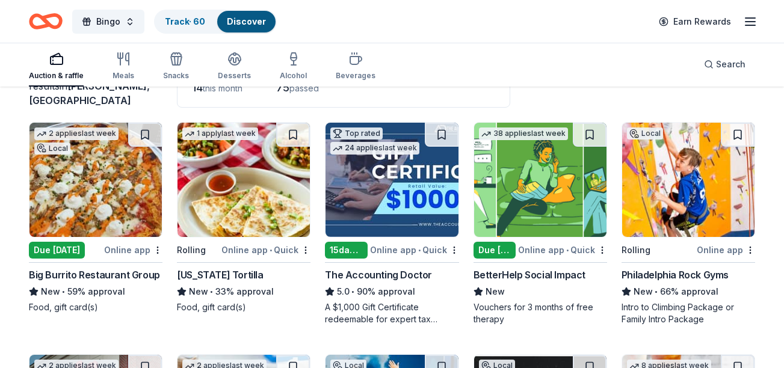
scroll to position [120, 0]
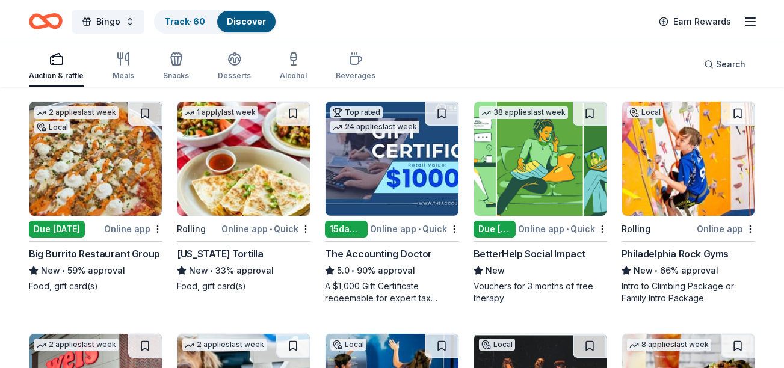
click at [706, 254] on div "Philadelphia Rock Gyms" at bounding box center [674, 254] width 107 height 14
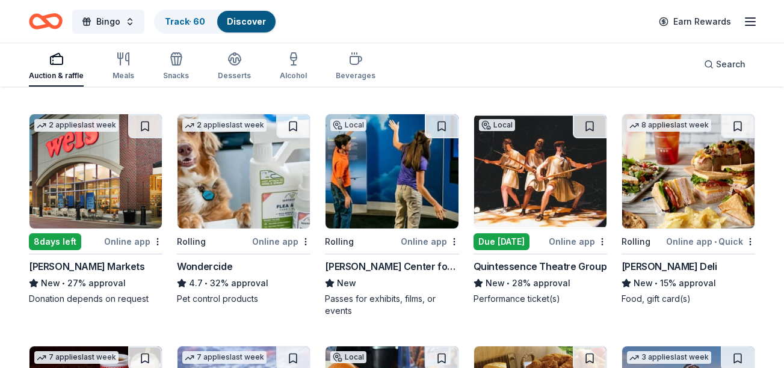
scroll to position [361, 0]
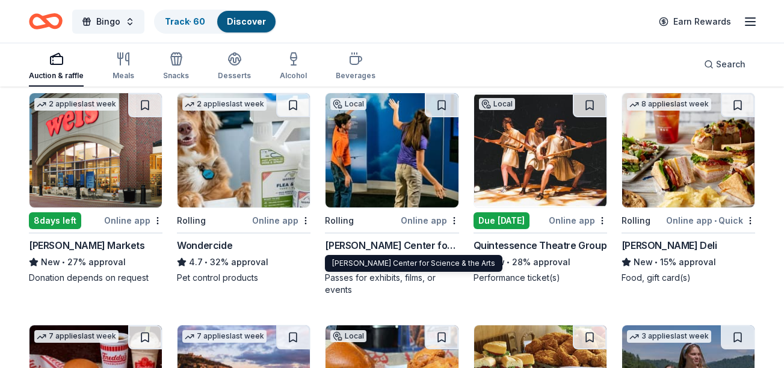
click at [365, 248] on div "Whitaker Center for Science & the Arts" at bounding box center [392, 245] width 134 height 14
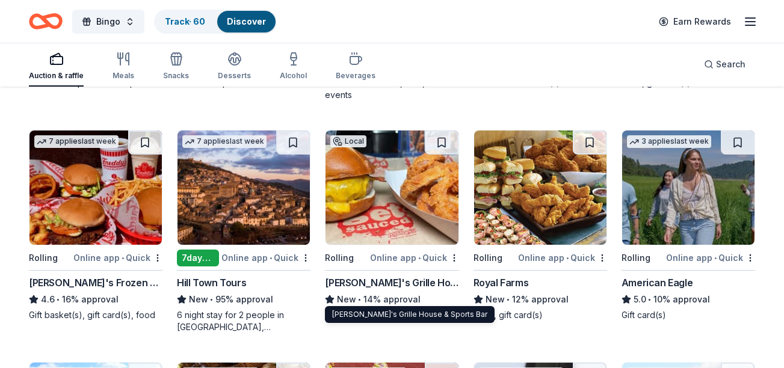
scroll to position [602, 0]
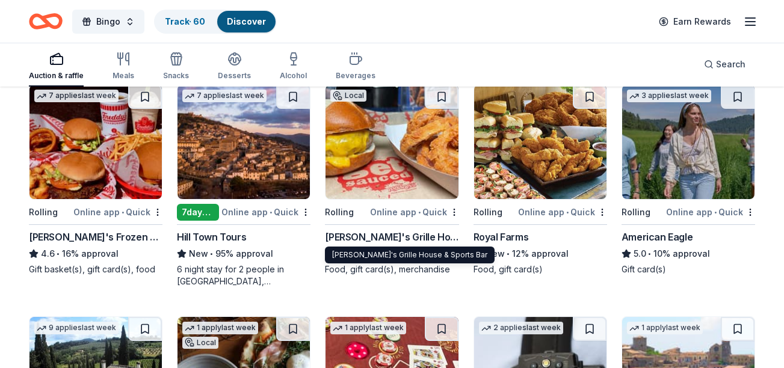
click at [373, 238] on div "Arooga's Grille House & Sports Bar" at bounding box center [392, 237] width 134 height 14
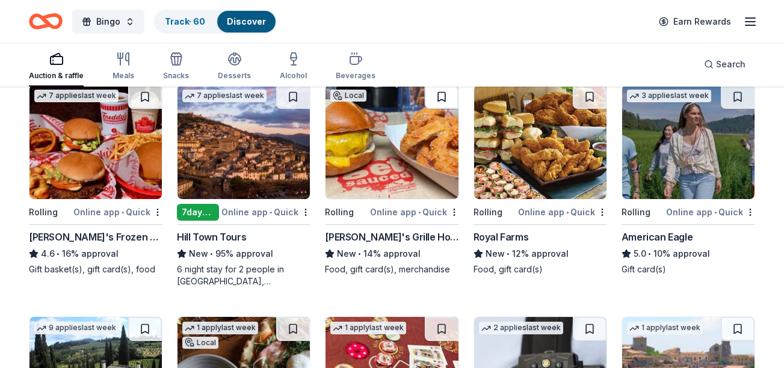
click at [439, 99] on button at bounding box center [442, 97] width 34 height 24
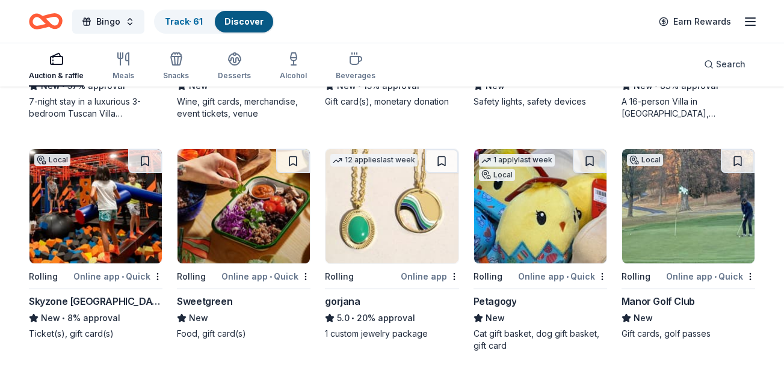
scroll to position [1023, 0]
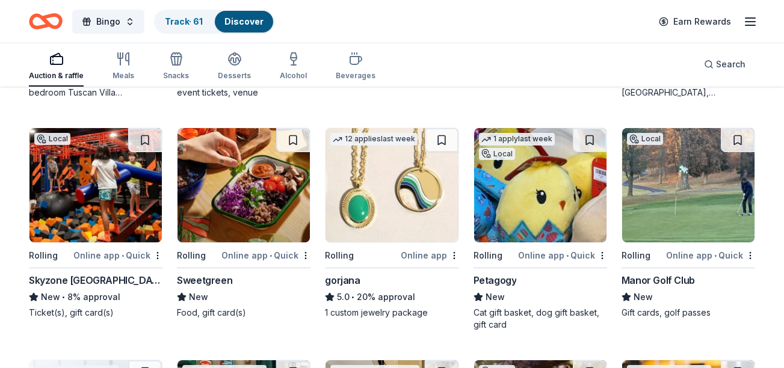
click at [636, 280] on div "Manor Golf Club" at bounding box center [657, 280] width 73 height 14
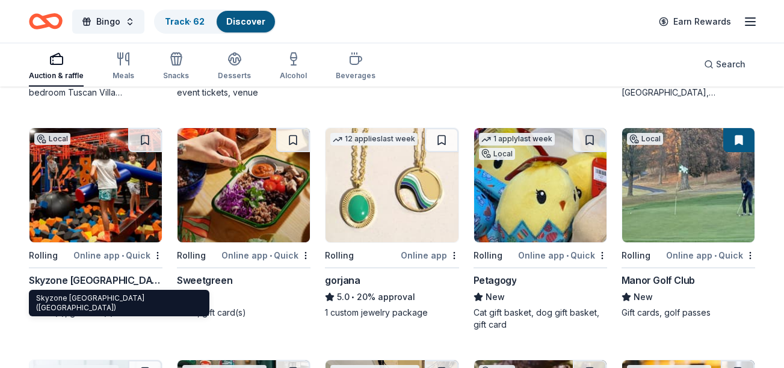
click at [123, 282] on div "Skyzone Trampoline Park (Pittston)" at bounding box center [96, 280] width 134 height 14
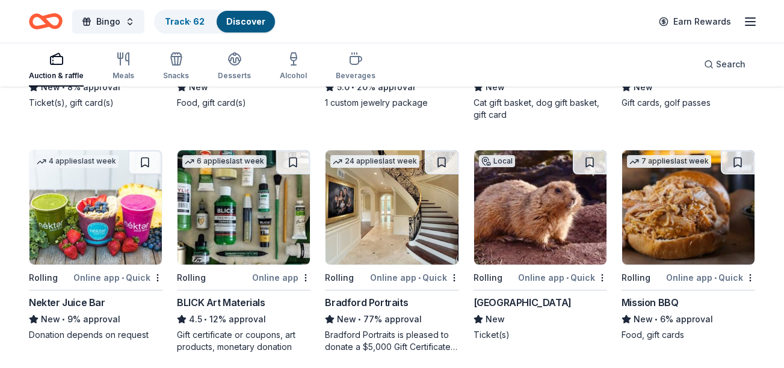
scroll to position [1254, 0]
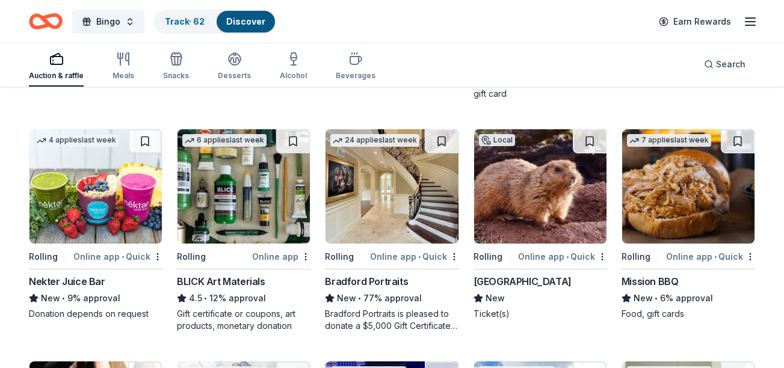
click at [230, 280] on div "BLICK Art Materials" at bounding box center [221, 281] width 88 height 14
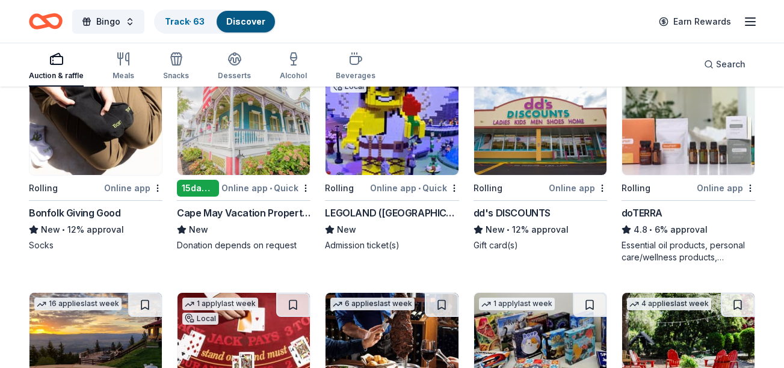
scroll to position [1494, 0]
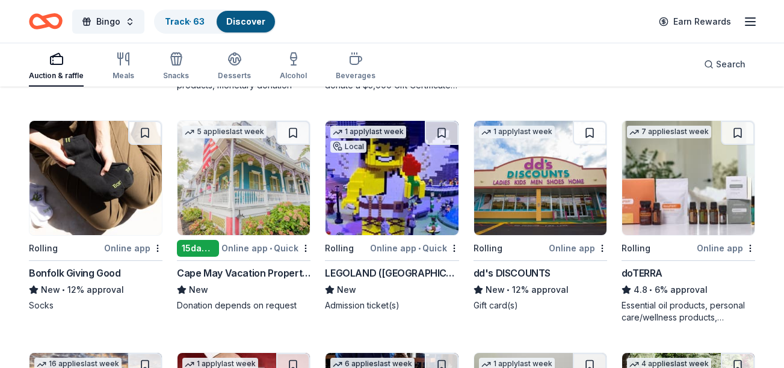
click at [363, 276] on div "LEGOLAND (Philadelphia)" at bounding box center [392, 273] width 134 height 14
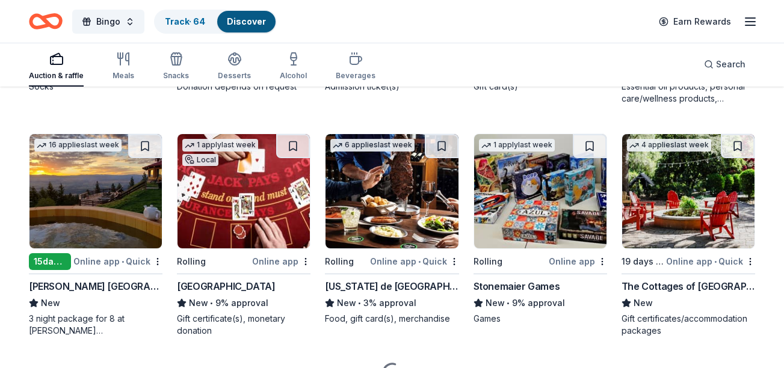
scroll to position [1735, 0]
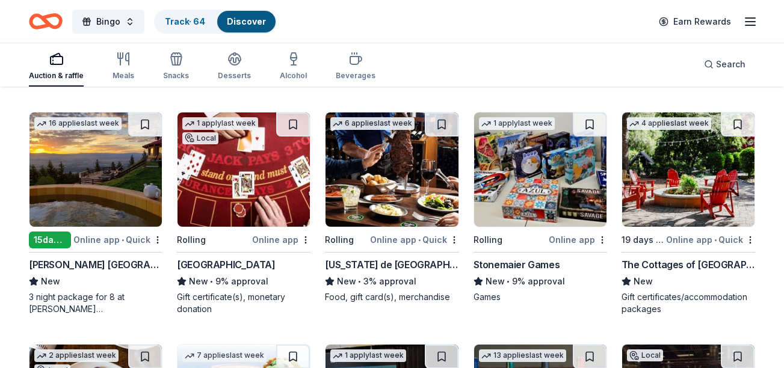
click at [517, 260] on div "Stonemaier Games" at bounding box center [516, 264] width 87 height 14
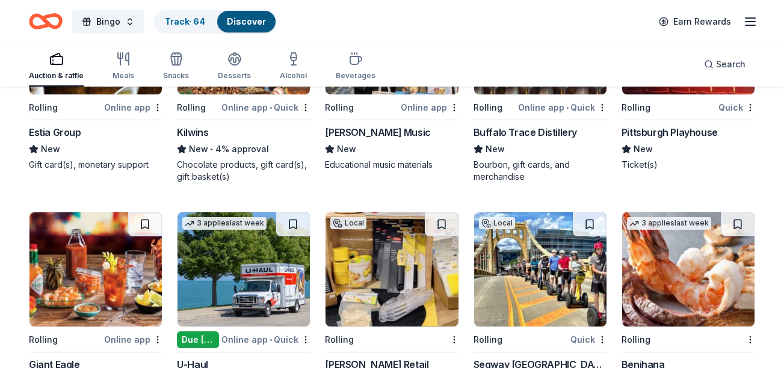
scroll to position [2156, 0]
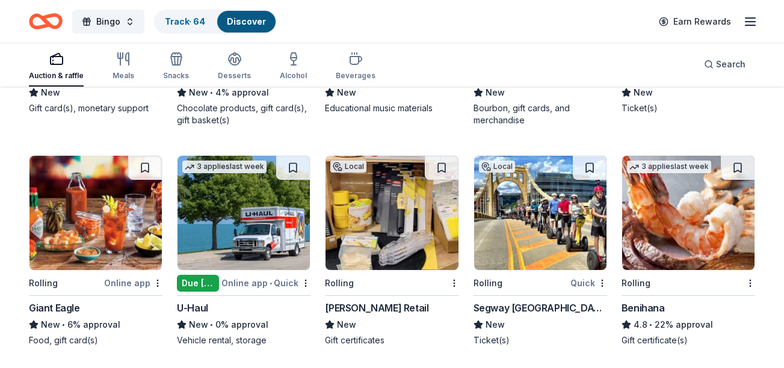
click at [349, 307] on div "Calvert Retail" at bounding box center [376, 308] width 103 height 14
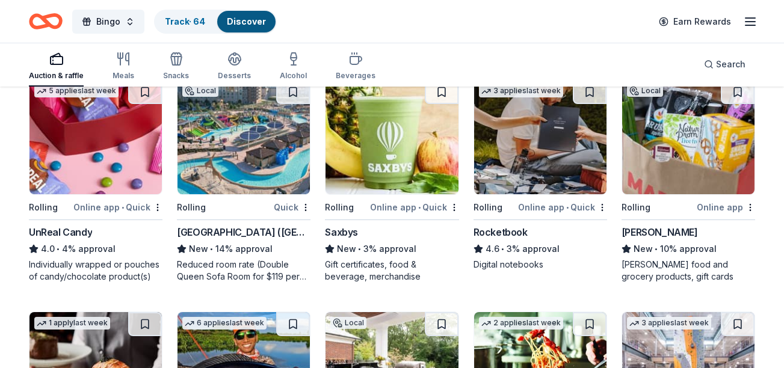
scroll to position [2457, 0]
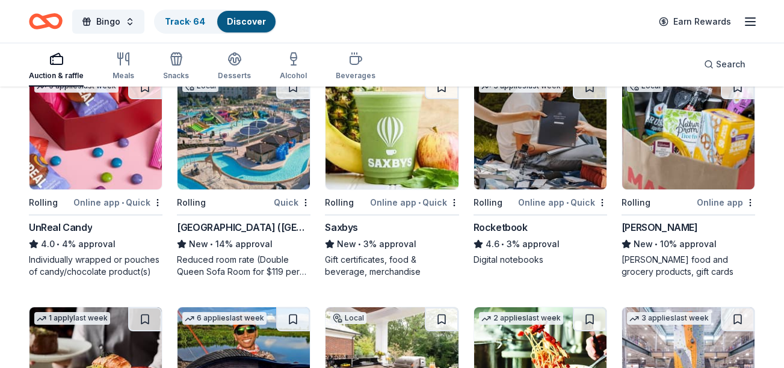
click at [253, 227] on div "Kalahari Resorts (PA)" at bounding box center [244, 227] width 134 height 14
click at [727, 143] on img at bounding box center [688, 132] width 132 height 114
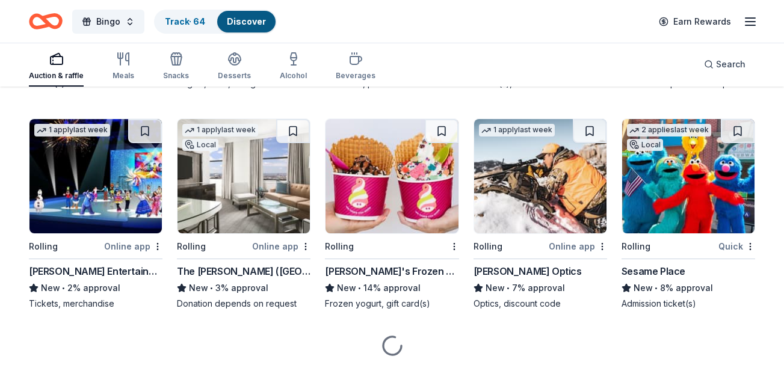
scroll to position [3118, 0]
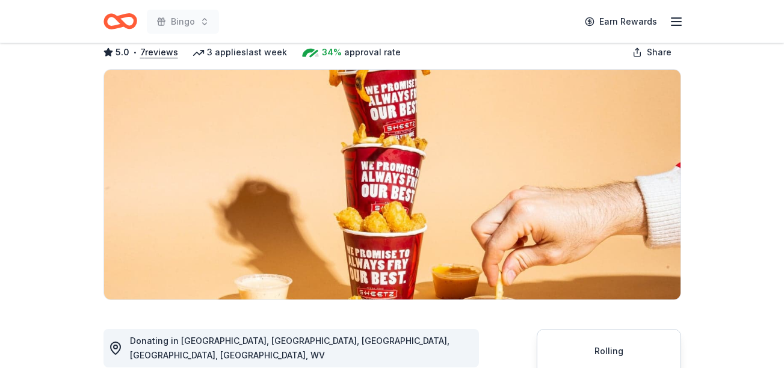
scroll to position [241, 0]
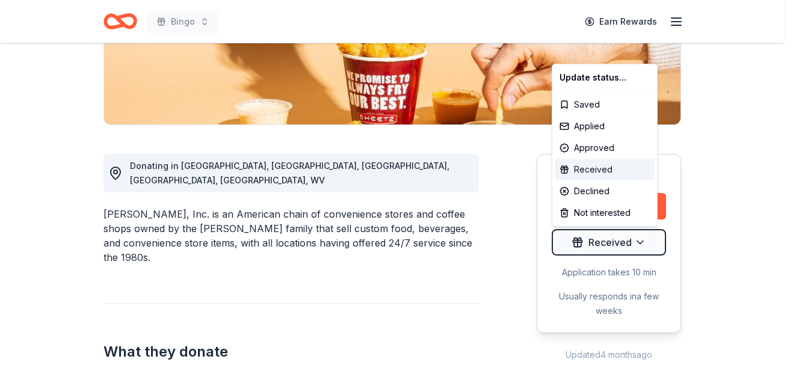
click at [601, 165] on div "Received" at bounding box center [605, 170] width 100 height 22
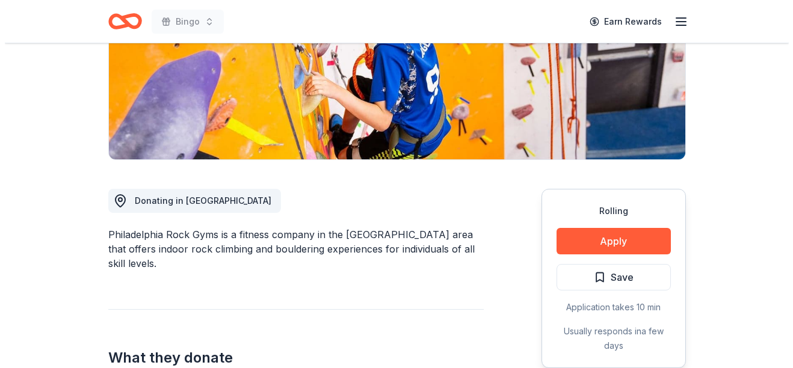
scroll to position [241, 0]
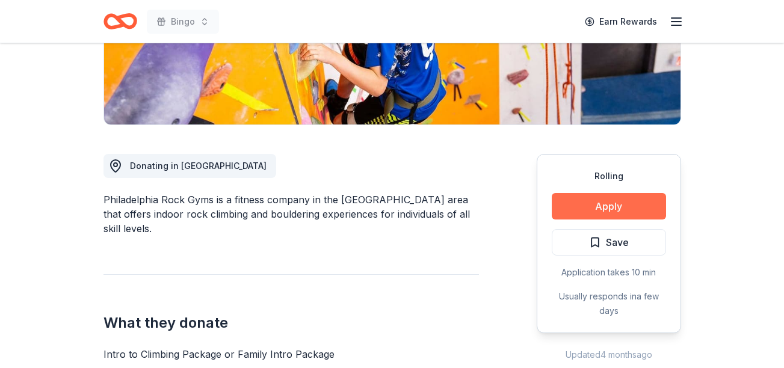
click at [627, 215] on button "Apply" at bounding box center [609, 206] width 114 height 26
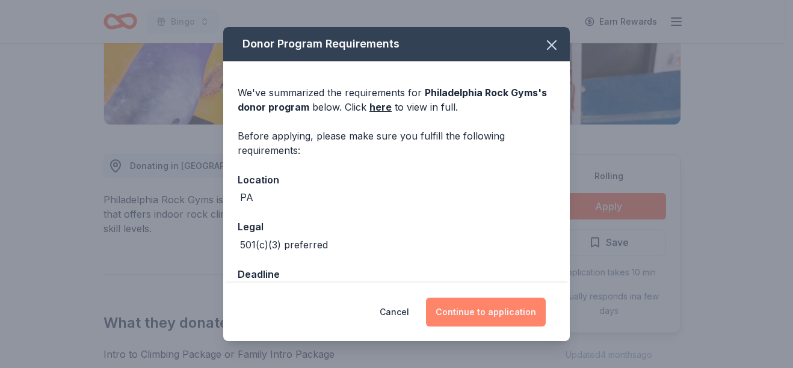
click at [527, 307] on button "Continue to application" at bounding box center [486, 312] width 120 height 29
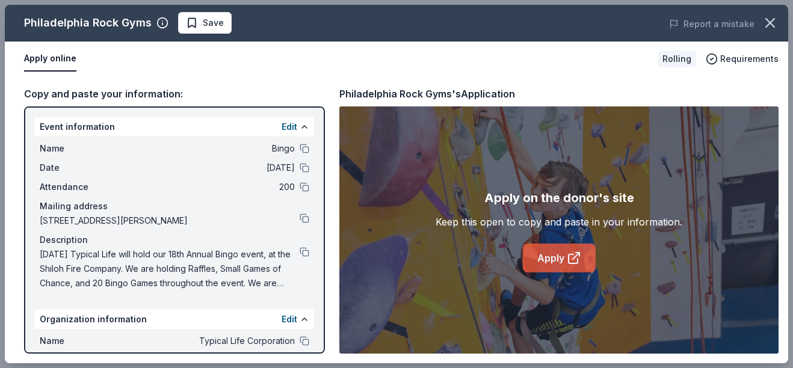
click at [562, 261] on link "Apply" at bounding box center [559, 258] width 73 height 29
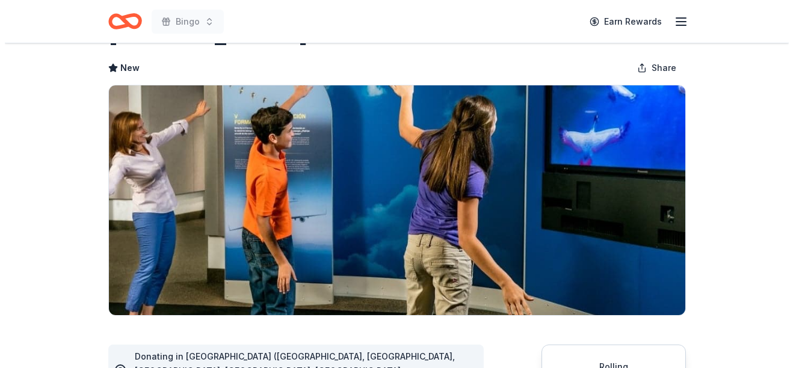
scroll to position [241, 0]
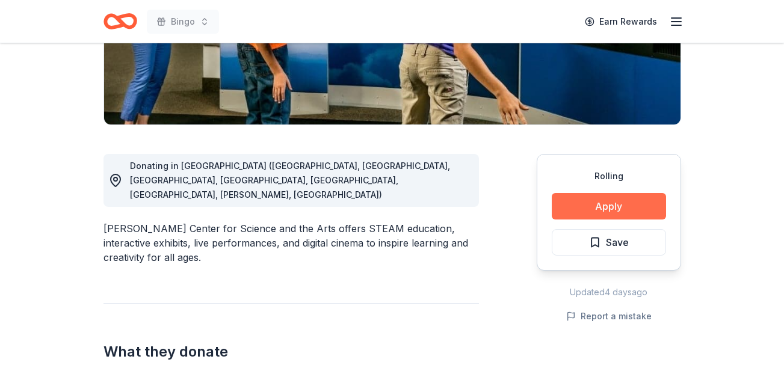
click at [612, 208] on button "Apply" at bounding box center [609, 206] width 114 height 26
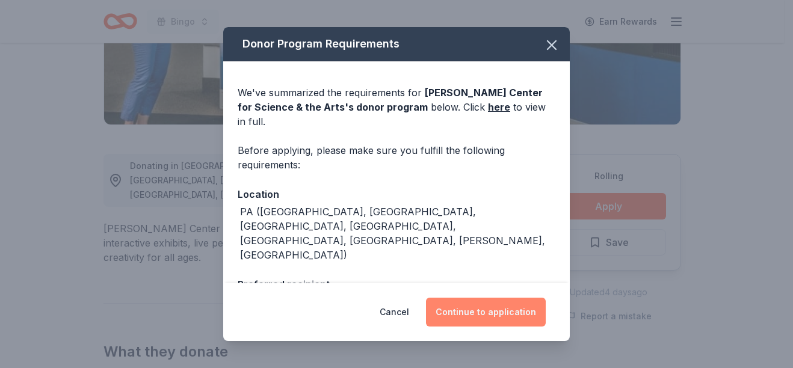
click at [497, 306] on button "Continue to application" at bounding box center [486, 312] width 120 height 29
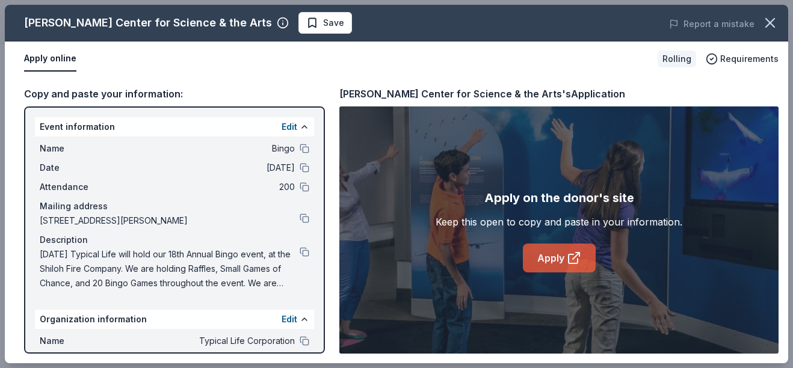
click at [540, 257] on link "Apply" at bounding box center [559, 258] width 73 height 29
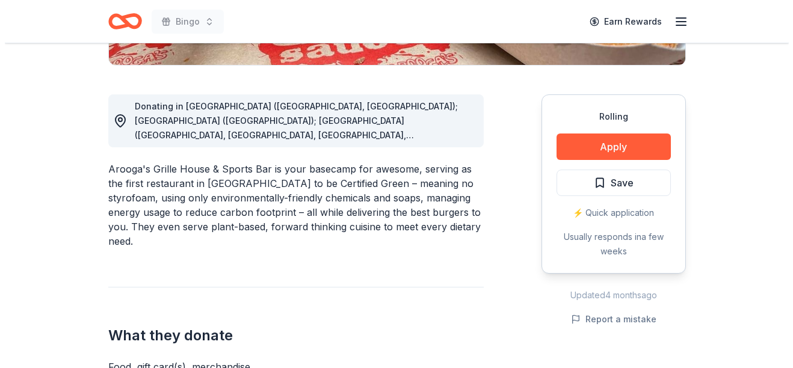
scroll to position [301, 0]
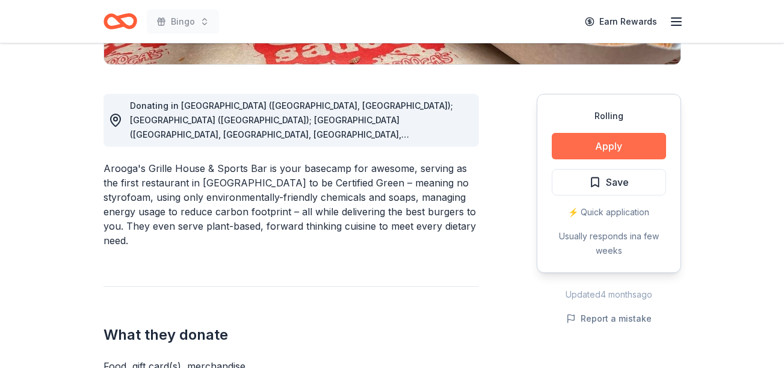
click at [586, 158] on button "Apply" at bounding box center [609, 146] width 114 height 26
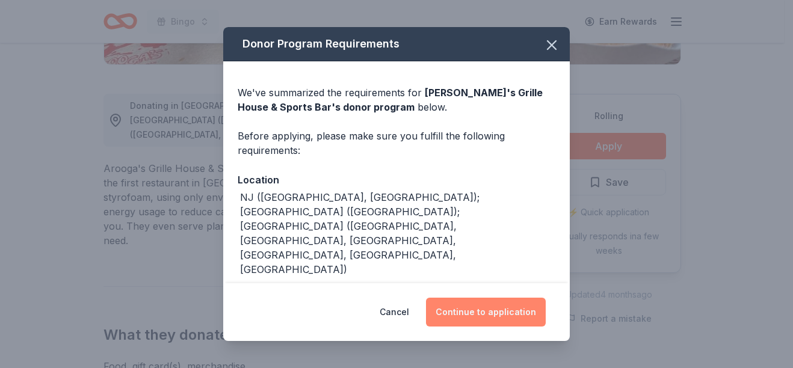
click at [520, 315] on button "Continue to application" at bounding box center [486, 312] width 120 height 29
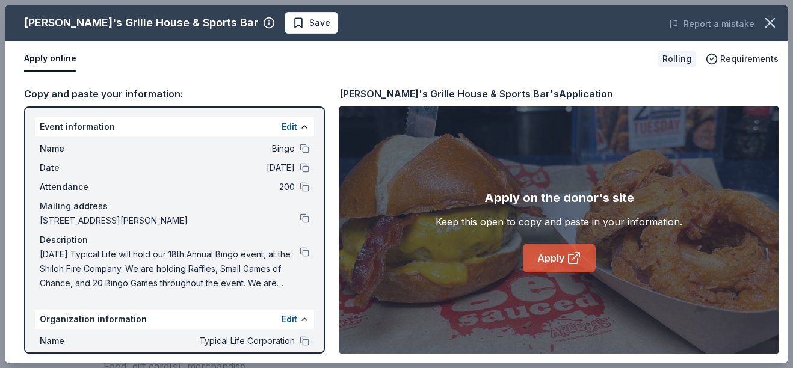
click at [543, 246] on link "Apply" at bounding box center [559, 258] width 73 height 29
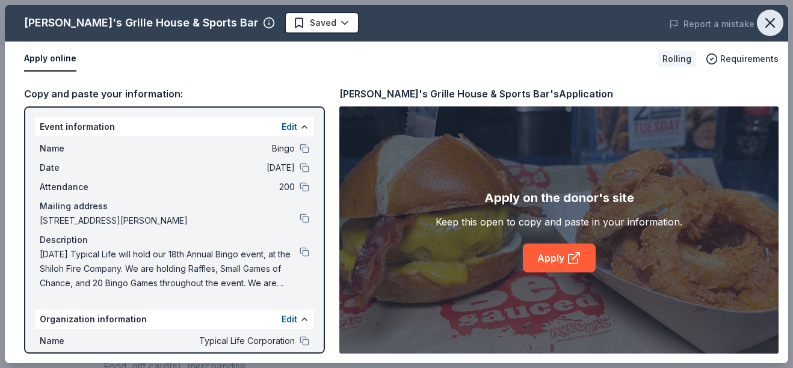
click at [777, 24] on icon "button" at bounding box center [770, 22] width 17 height 17
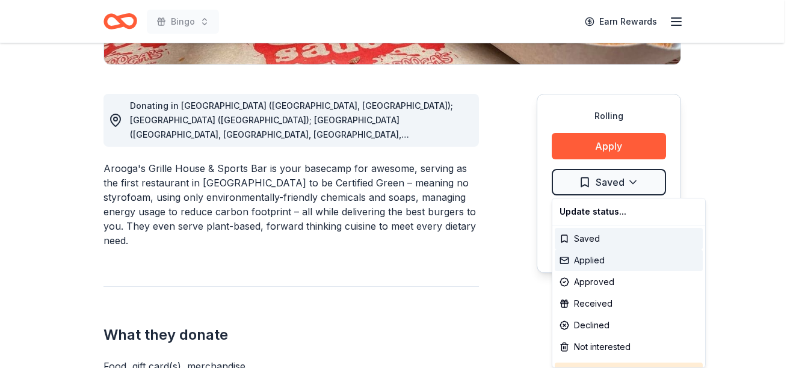
click at [611, 262] on div "Applied" at bounding box center [629, 261] width 148 height 22
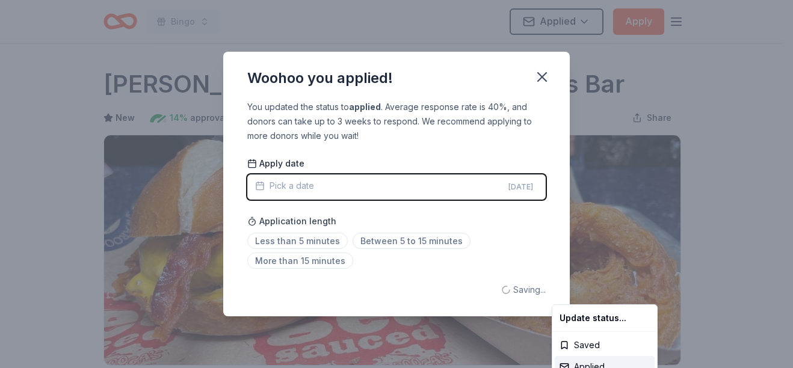
scroll to position [0, 0]
click at [540, 75] on html "Bingo Applied Apply Rolling Share Arooga's Grille House & Sports Bar New 14% ap…" at bounding box center [396, 184] width 793 height 368
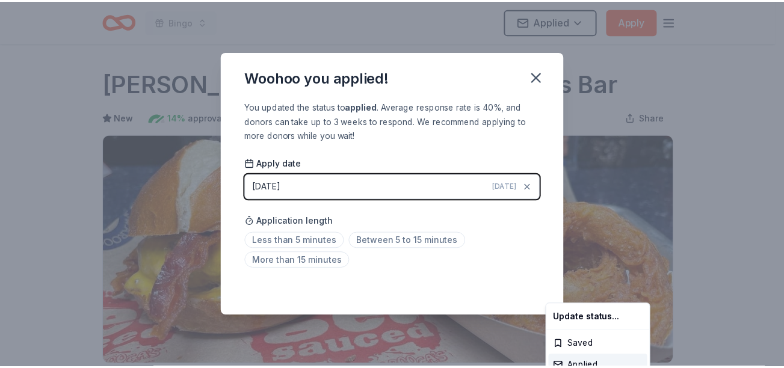
scroll to position [299, 0]
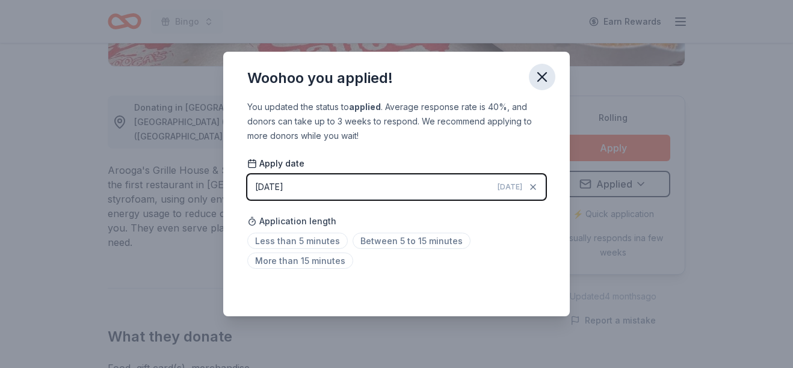
click at [543, 80] on icon "button" at bounding box center [542, 77] width 17 height 17
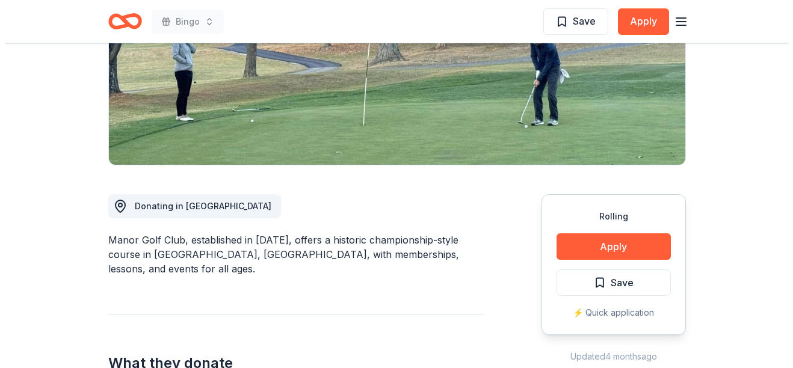
scroll to position [241, 0]
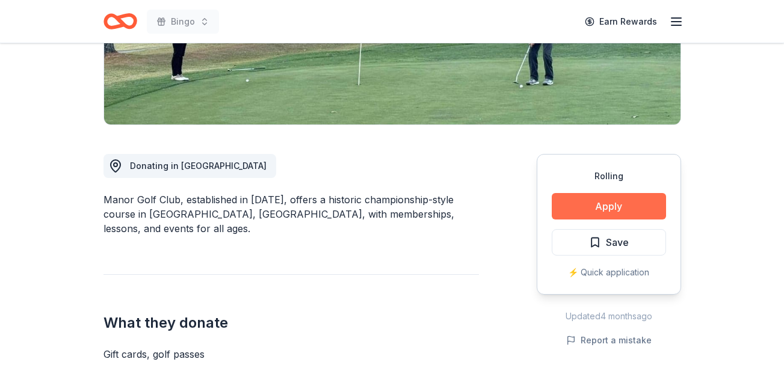
click at [593, 206] on button "Apply" at bounding box center [609, 206] width 114 height 26
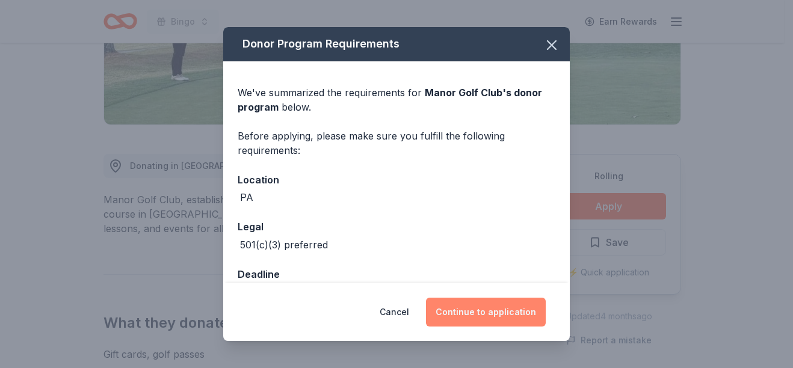
click at [525, 318] on button "Continue to application" at bounding box center [486, 312] width 120 height 29
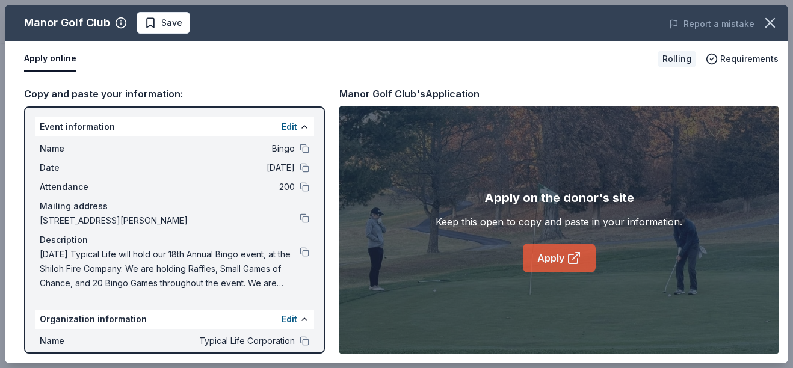
click at [584, 252] on link "Apply" at bounding box center [559, 258] width 73 height 29
click at [771, 19] on icon "button" at bounding box center [770, 22] width 17 height 17
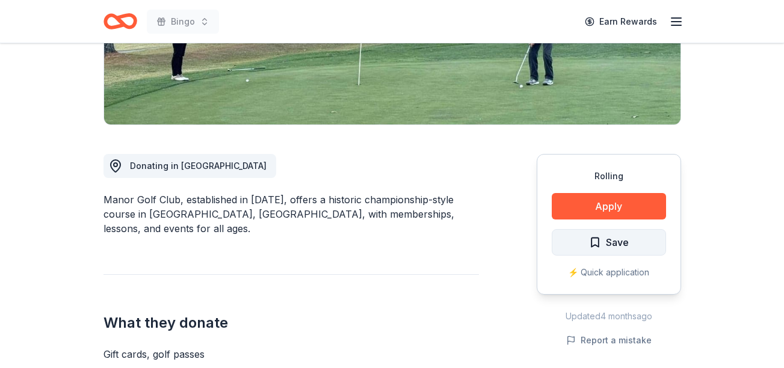
click at [645, 246] on button "Save" at bounding box center [609, 242] width 114 height 26
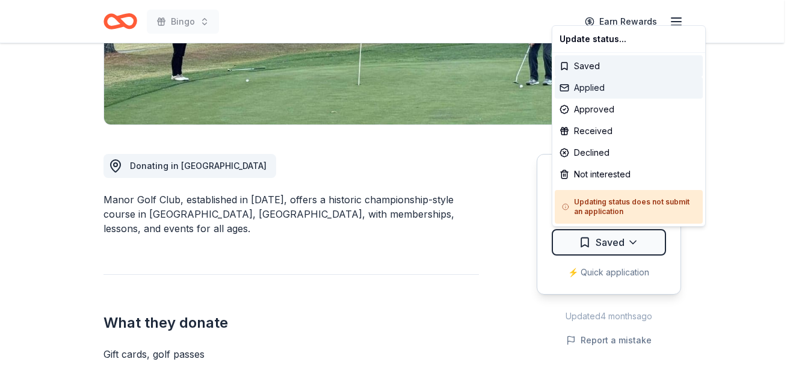
click at [606, 85] on div "Applied" at bounding box center [629, 88] width 148 height 22
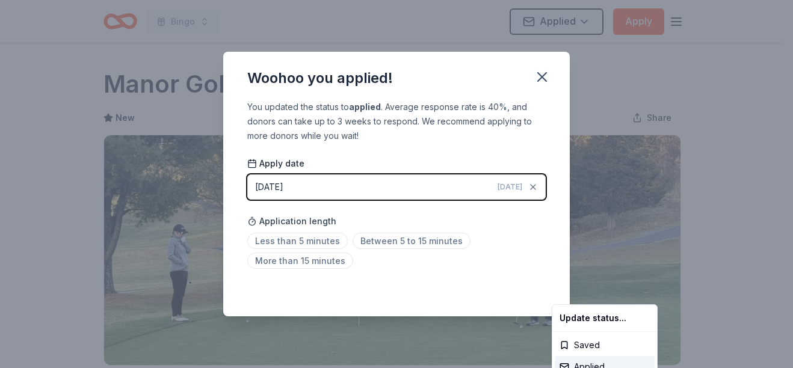
click at [546, 74] on html "Bingo Applied Apply Rolling Share Manor Golf Club New Share Donating in PA Mano…" at bounding box center [396, 184] width 793 height 368
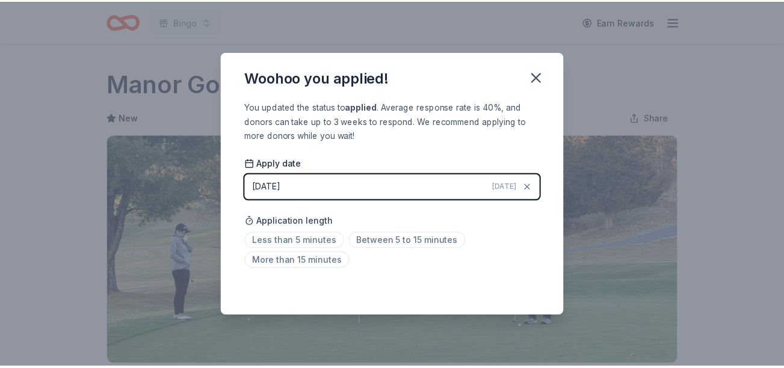
scroll to position [299, 0]
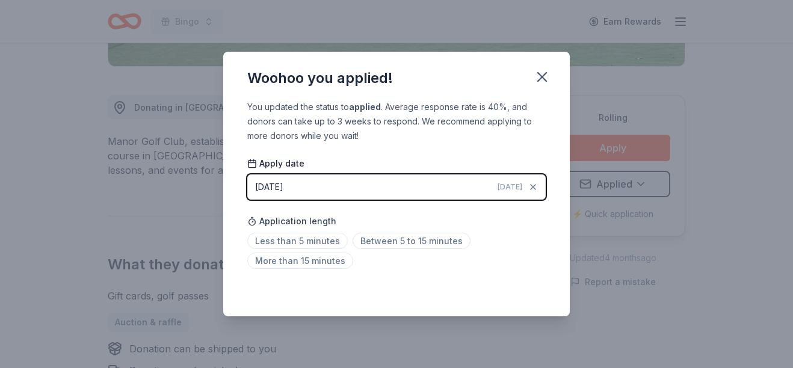
click at [546, 74] on icon "button" at bounding box center [542, 77] width 17 height 17
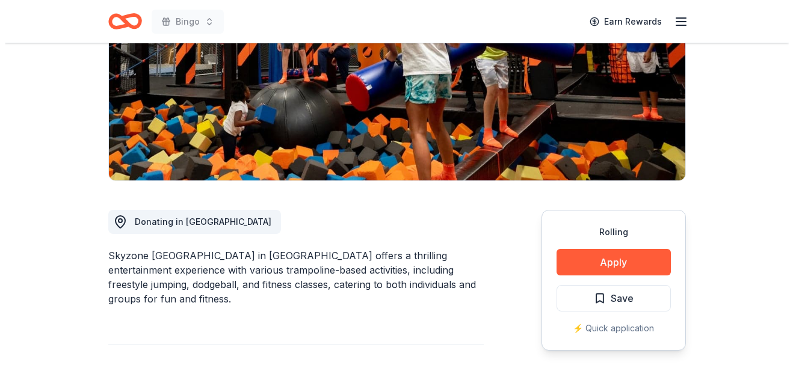
scroll to position [241, 0]
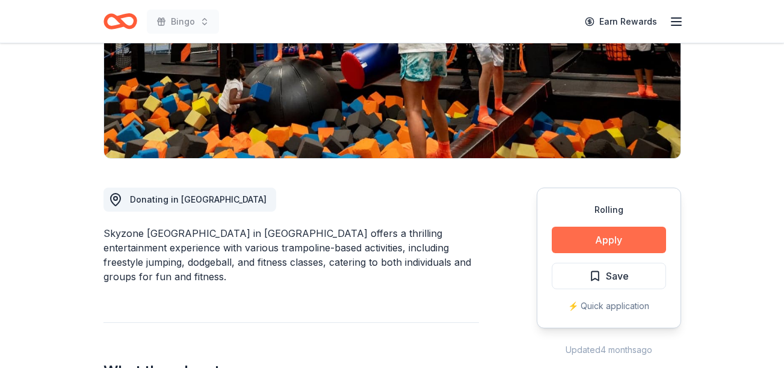
click at [579, 227] on button "Apply" at bounding box center [609, 240] width 114 height 26
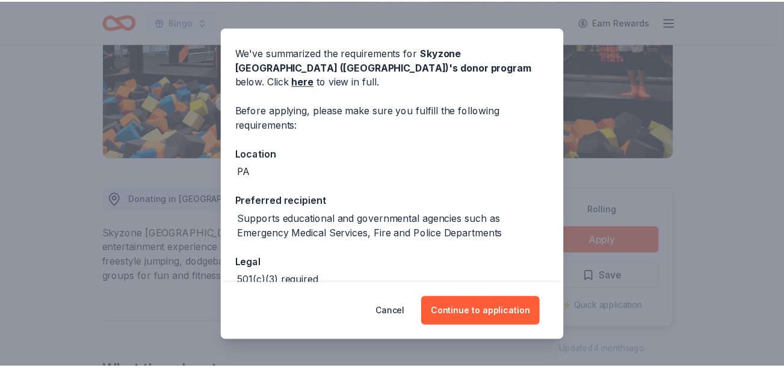
scroll to position [60, 0]
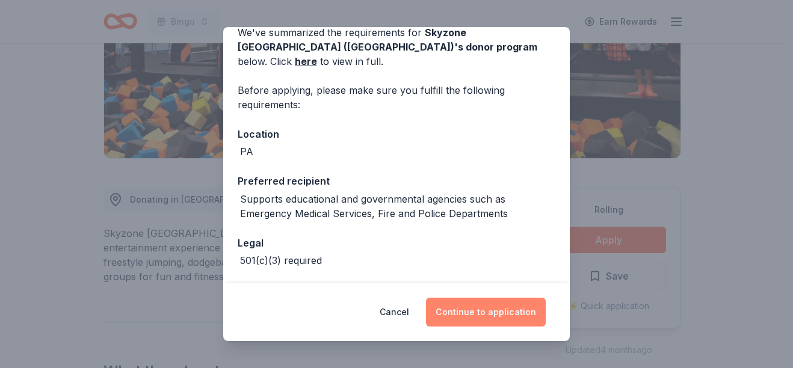
click at [505, 309] on button "Continue to application" at bounding box center [486, 312] width 120 height 29
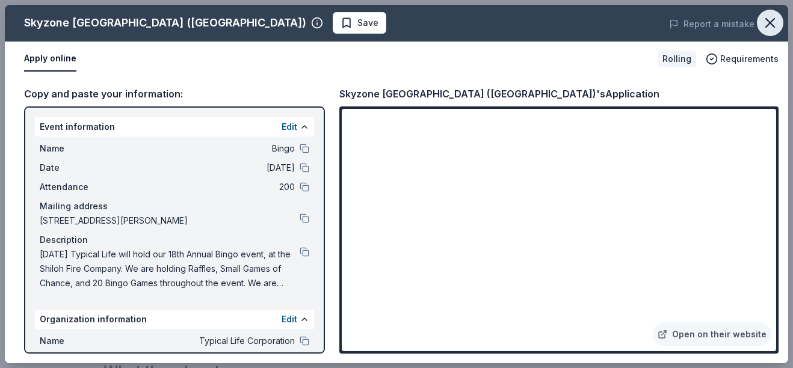
click at [772, 28] on icon "button" at bounding box center [770, 22] width 17 height 17
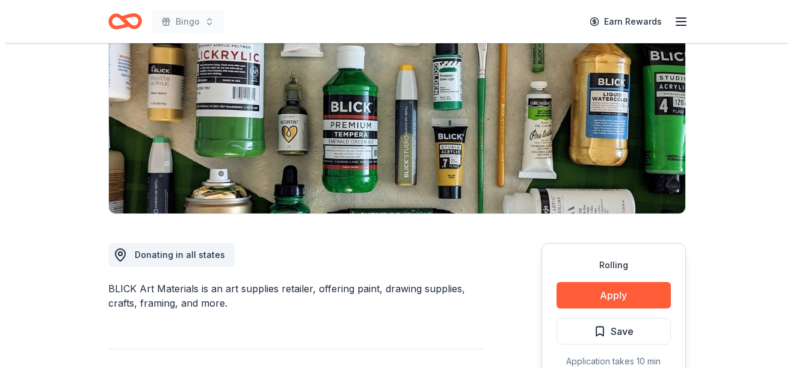
scroll to position [180, 0]
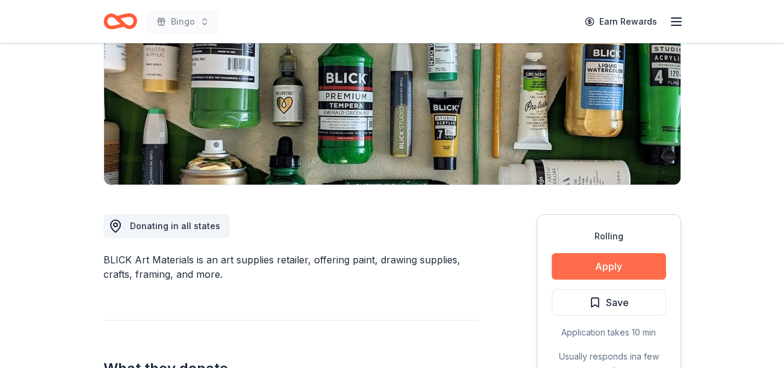
click at [603, 270] on button "Apply" at bounding box center [609, 266] width 114 height 26
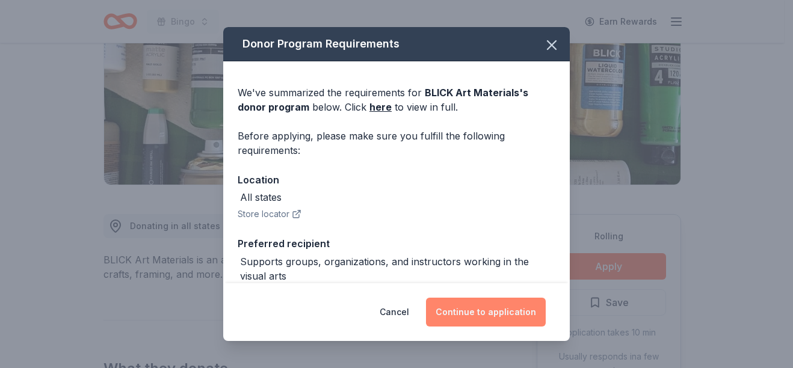
click at [509, 306] on button "Continue to application" at bounding box center [486, 312] width 120 height 29
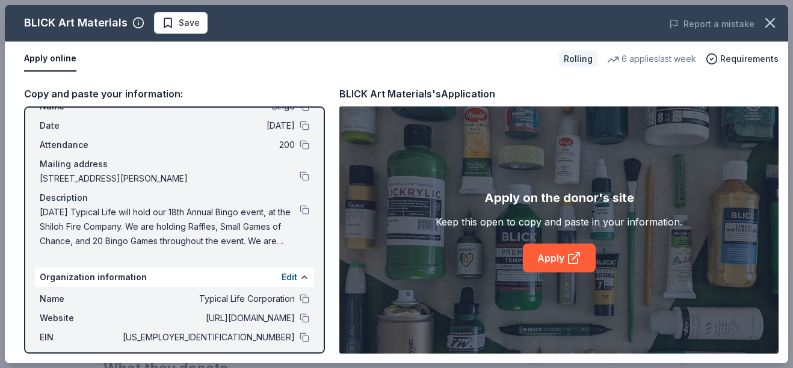
scroll to position [60, 0]
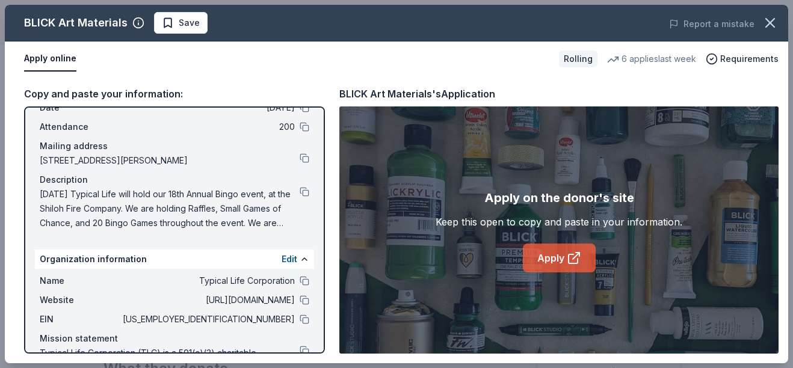
click at [564, 266] on link "Apply" at bounding box center [559, 258] width 73 height 29
click at [772, 23] on icon "button" at bounding box center [770, 22] width 17 height 17
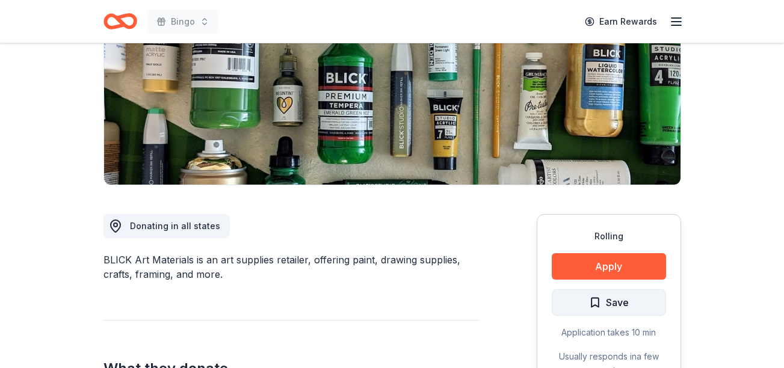
click at [621, 295] on span "Save" at bounding box center [617, 303] width 23 height 16
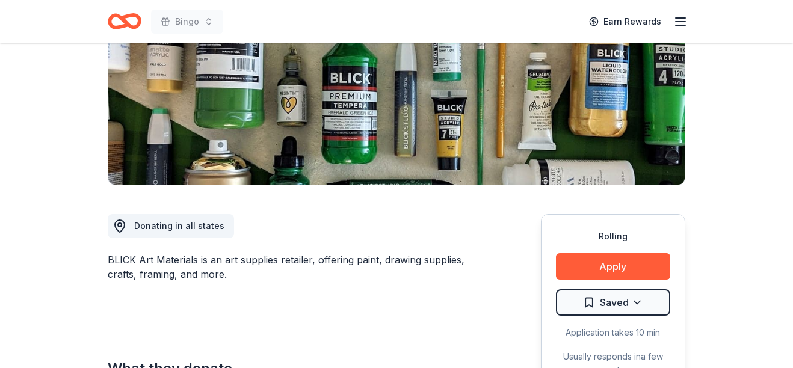
click at [621, 188] on html "Bingo Earn Rewards Rolling Share BLICK Art Materials 4.5 • 4 reviews 6 applies …" at bounding box center [396, 4] width 793 height 368
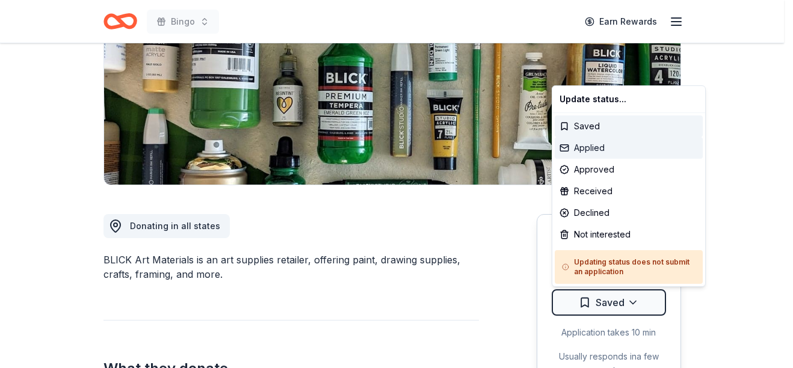
click at [615, 150] on div "Applied" at bounding box center [629, 148] width 148 height 22
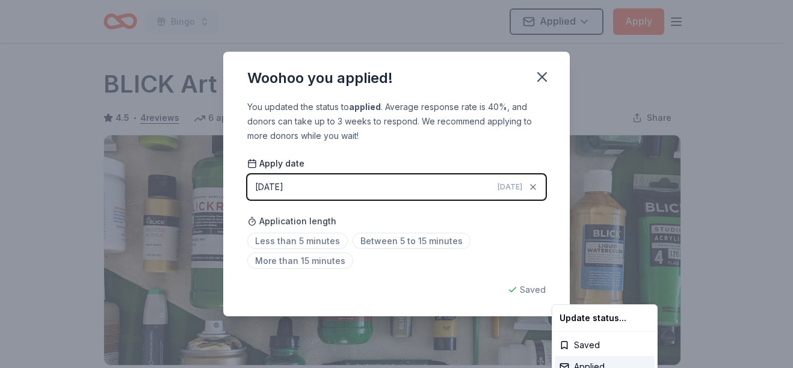
click at [539, 80] on html "Bingo Applied Apply Rolling Share BLICK Art Materials 4.5 • 4 reviews 6 applies…" at bounding box center [396, 184] width 793 height 368
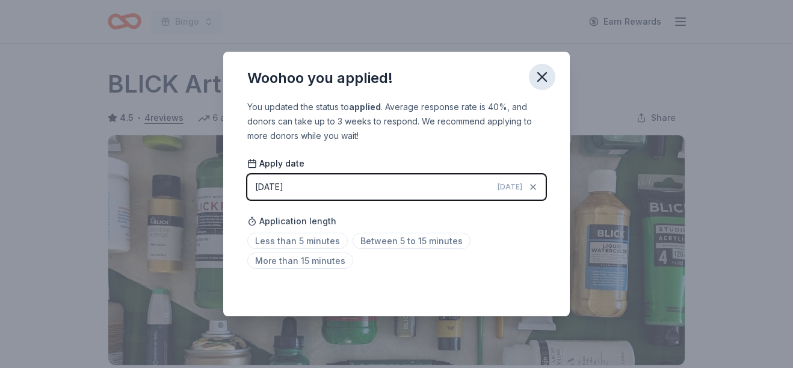
scroll to position [299, 0]
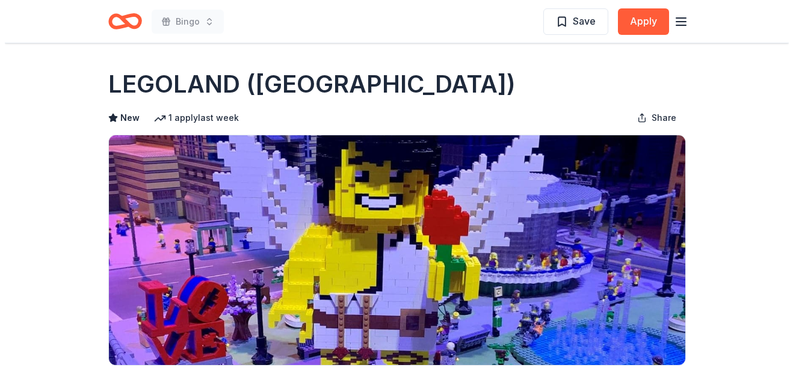
scroll to position [301, 0]
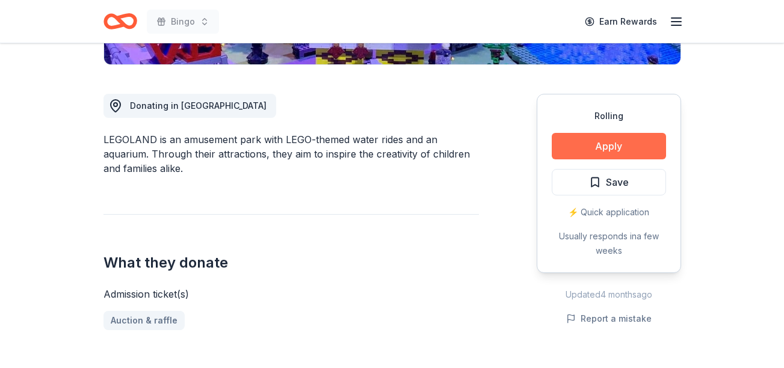
click at [628, 142] on button "Apply" at bounding box center [609, 146] width 114 height 26
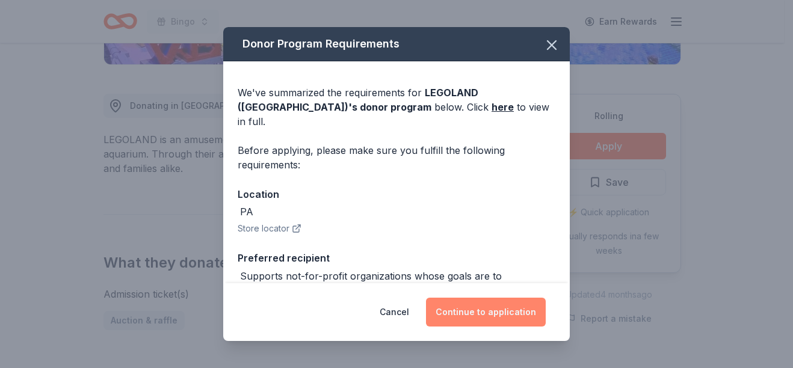
click at [485, 321] on button "Continue to application" at bounding box center [486, 312] width 120 height 29
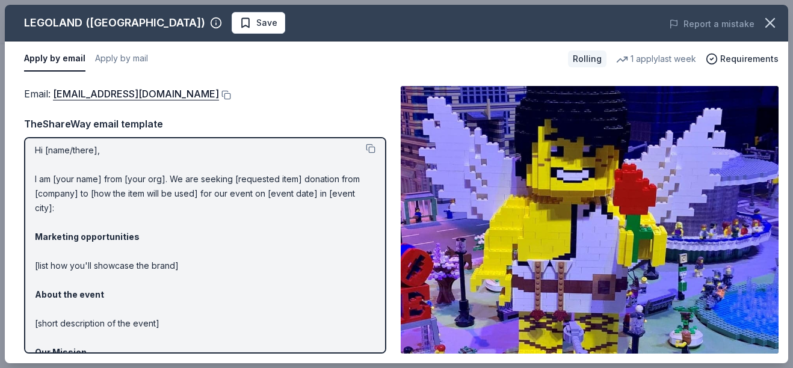
scroll to position [0, 0]
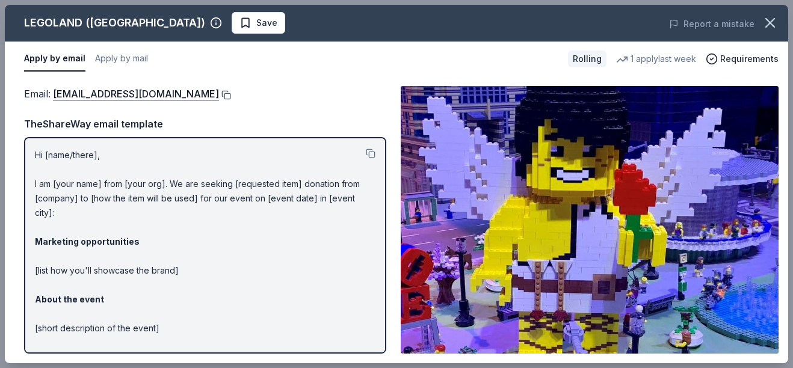
click at [231, 93] on button at bounding box center [225, 95] width 12 height 10
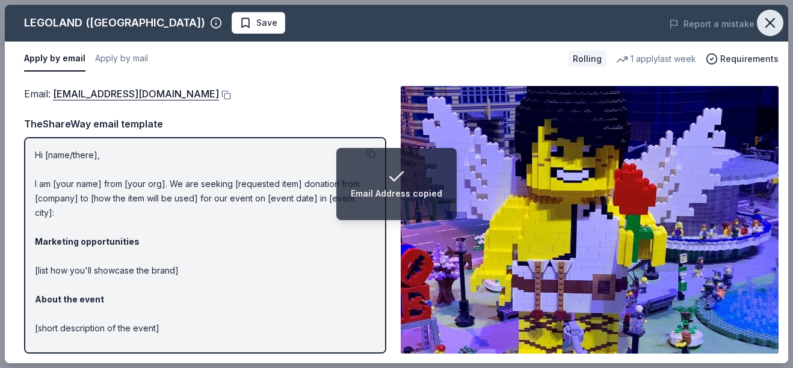
click at [770, 29] on icon "button" at bounding box center [770, 22] width 17 height 17
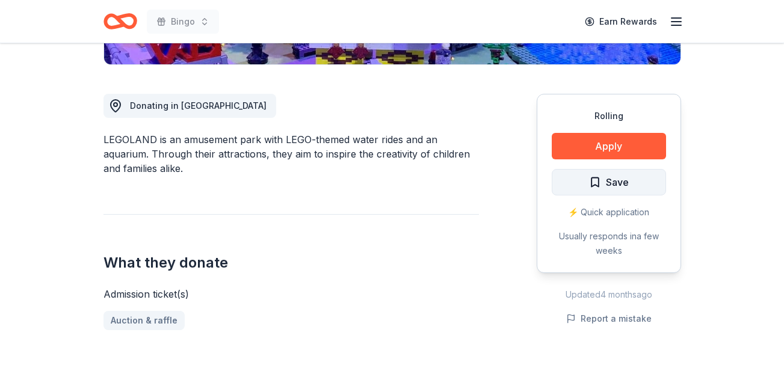
click at [636, 183] on button "Save" at bounding box center [609, 182] width 114 height 26
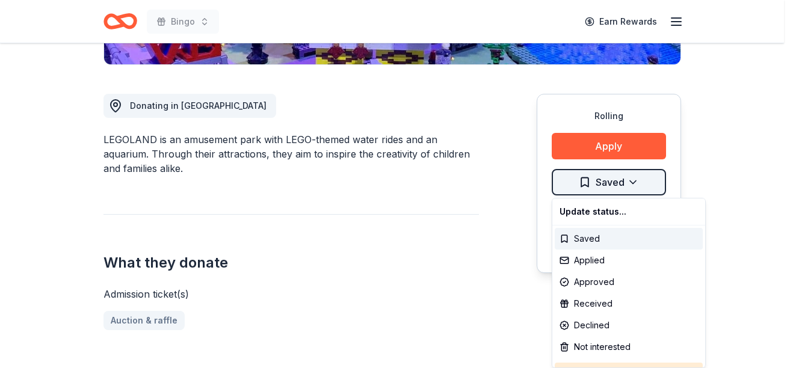
click at [619, 256] on div "Applied" at bounding box center [629, 261] width 148 height 22
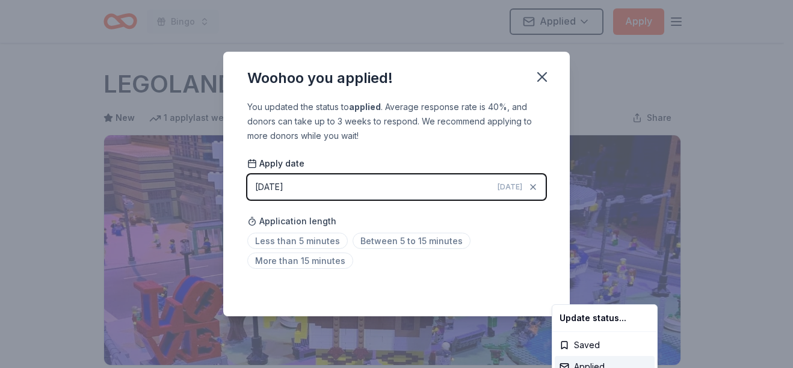
click at [541, 75] on html "Bingo Applied Apply Rolling Share LEGOLAND (Philadelphia) New 1 apply last week…" at bounding box center [396, 184] width 793 height 368
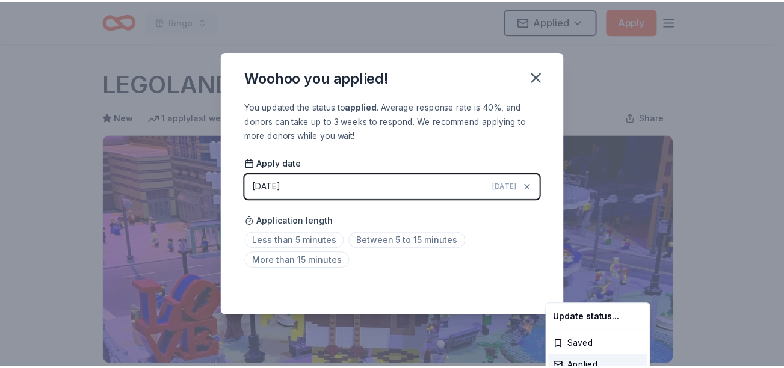
scroll to position [299, 0]
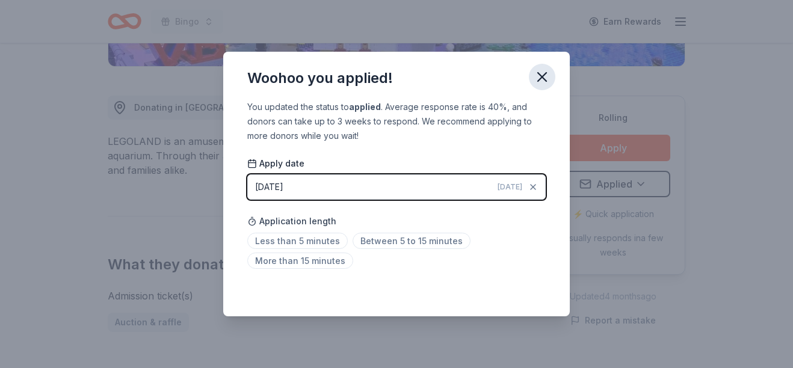
click at [552, 71] on button "button" at bounding box center [542, 77] width 26 height 26
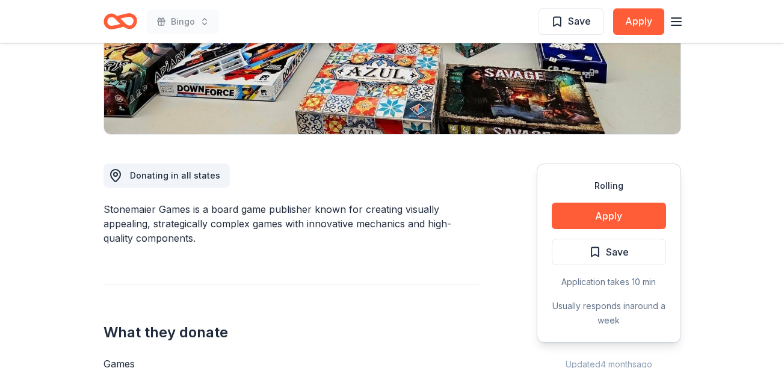
scroll to position [241, 0]
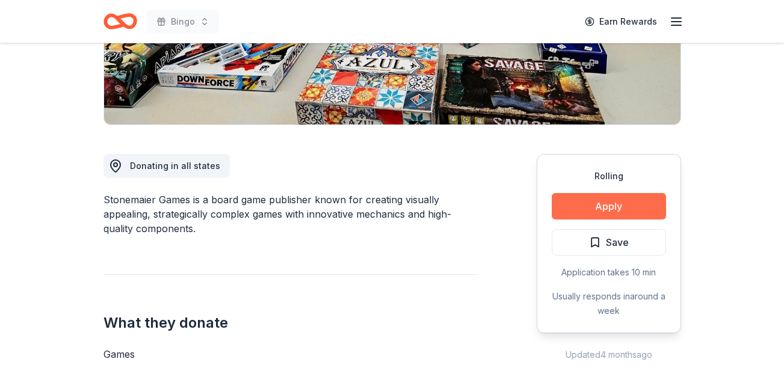
click at [626, 217] on button "Apply" at bounding box center [609, 206] width 114 height 26
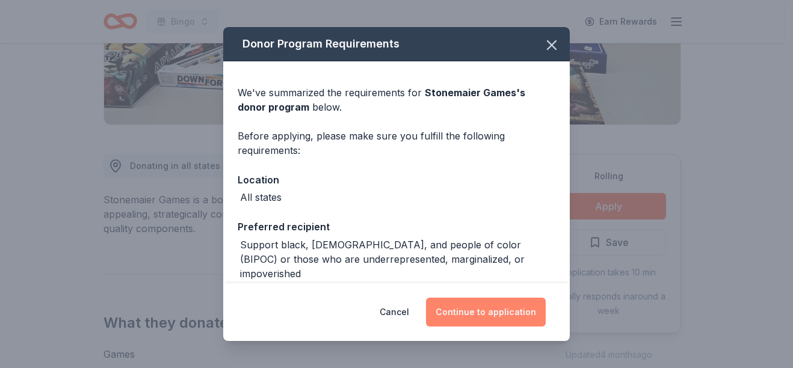
click at [506, 307] on button "Continue to application" at bounding box center [486, 312] width 120 height 29
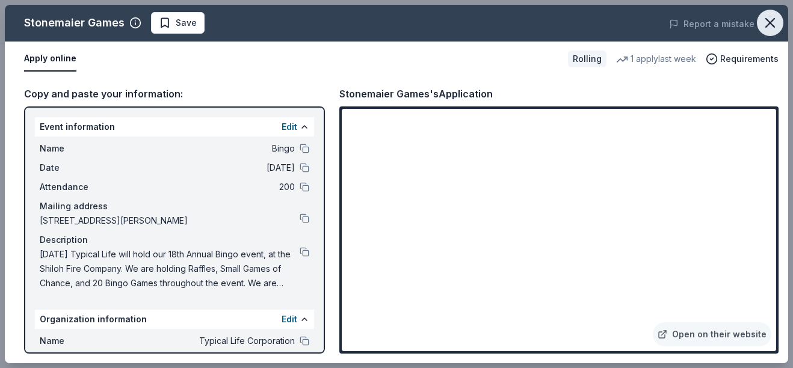
click at [766, 26] on icon "button" at bounding box center [770, 23] width 8 height 8
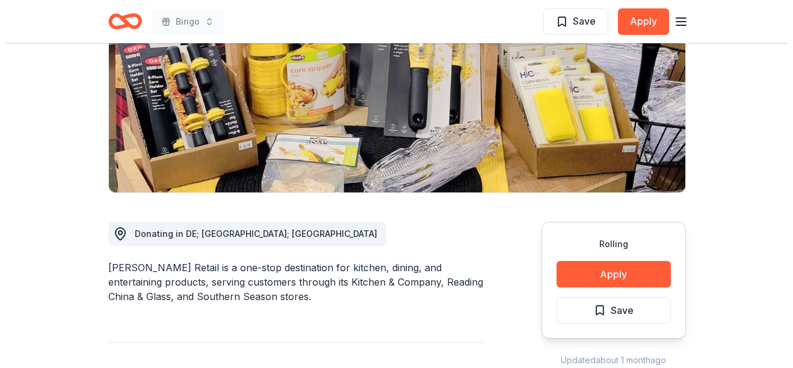
scroll to position [180, 0]
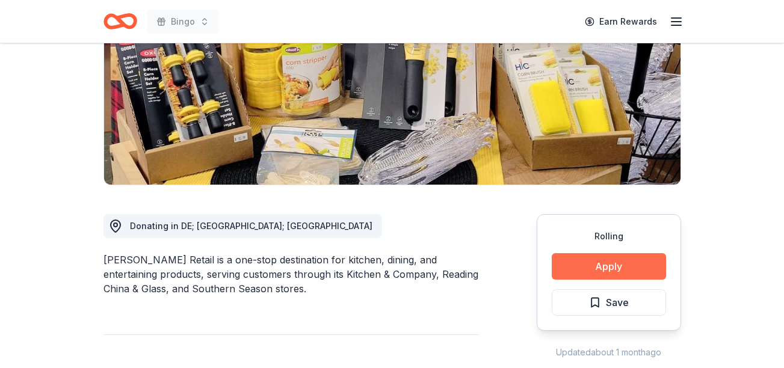
click at [631, 265] on button "Apply" at bounding box center [609, 266] width 114 height 26
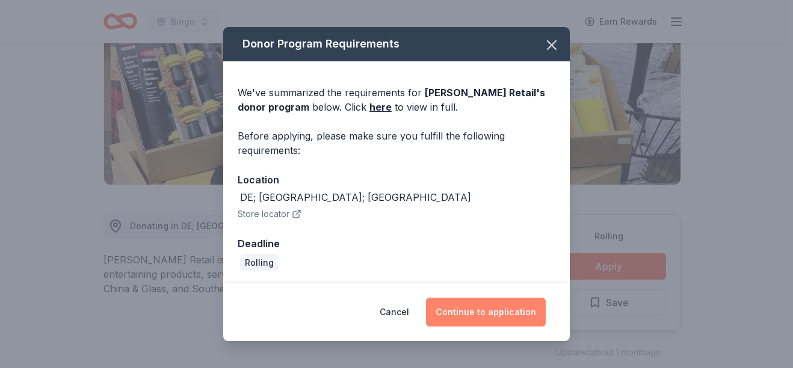
click at [520, 316] on button "Continue to application" at bounding box center [486, 312] width 120 height 29
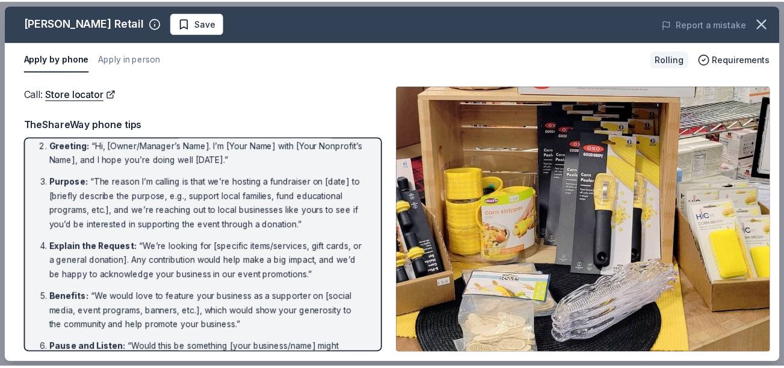
scroll to position [0, 0]
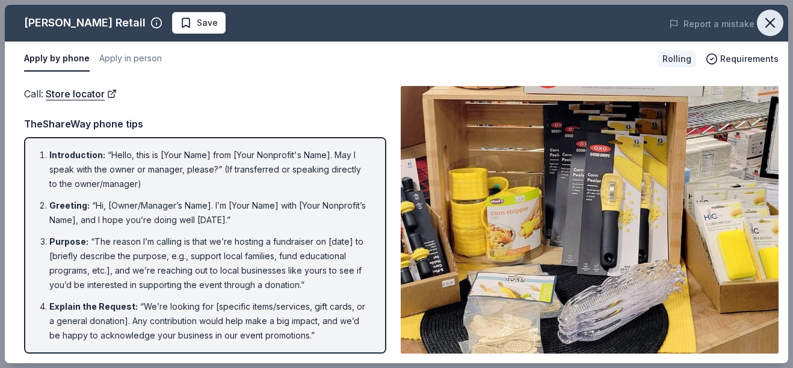
click at [768, 24] on icon "button" at bounding box center [770, 23] width 8 height 8
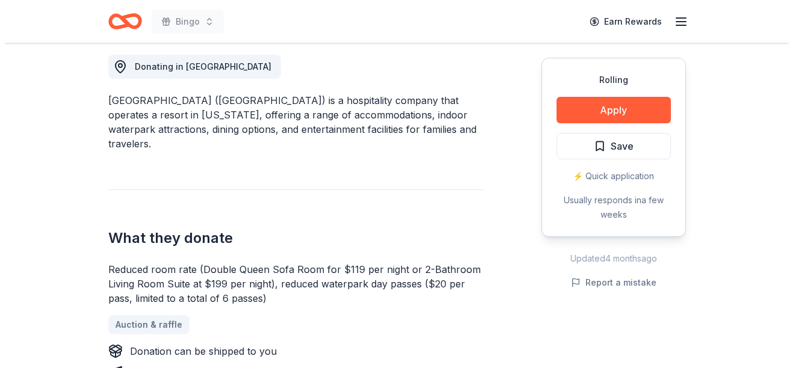
scroll to position [361, 0]
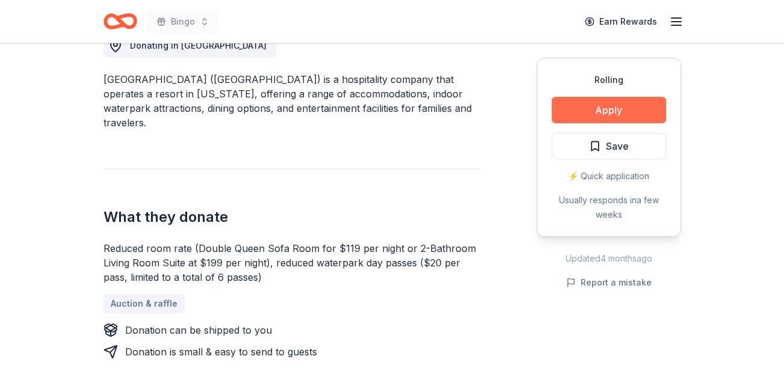
click at [594, 104] on button "Apply" at bounding box center [609, 110] width 114 height 26
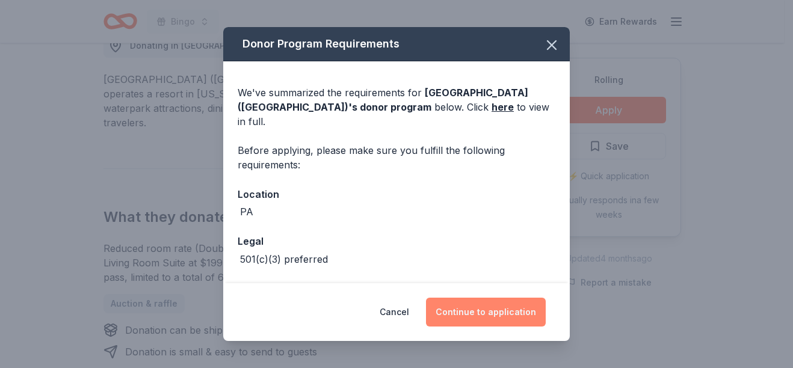
click at [514, 312] on button "Continue to application" at bounding box center [486, 312] width 120 height 29
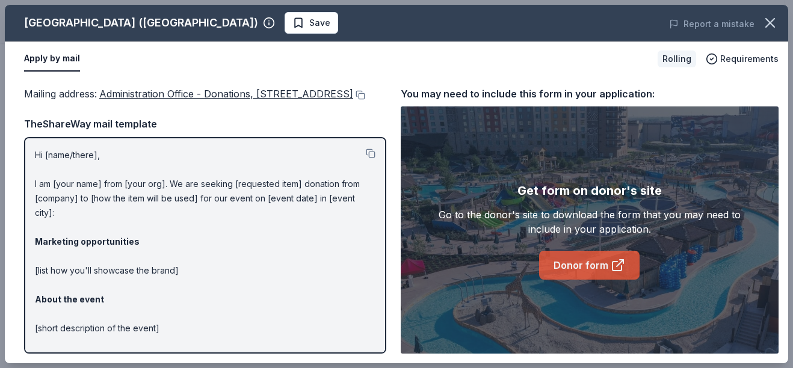
click at [574, 263] on link "Donor form" at bounding box center [589, 265] width 100 height 29
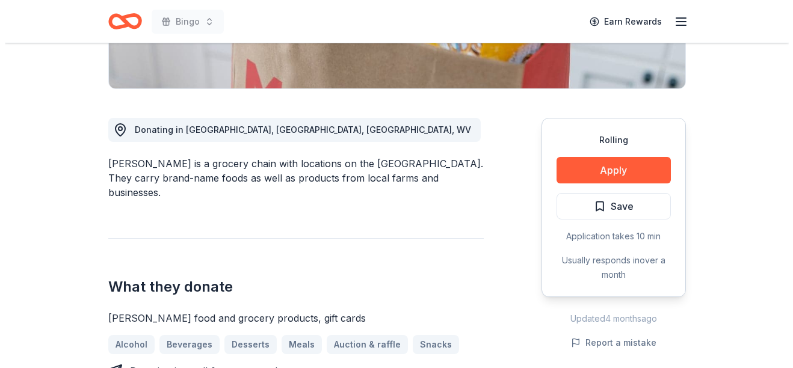
scroll to position [301, 0]
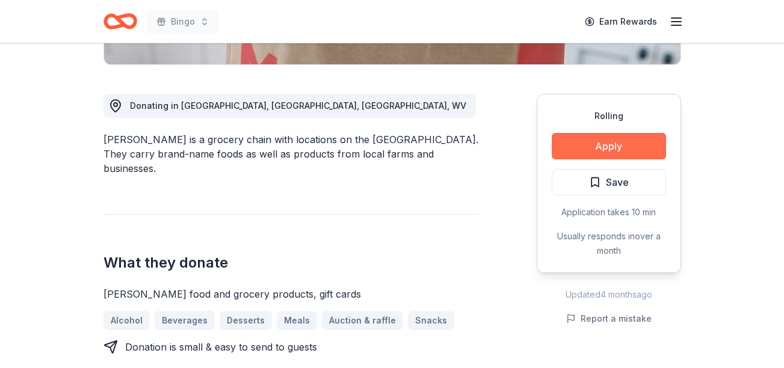
click at [612, 148] on button "Apply" at bounding box center [609, 146] width 114 height 26
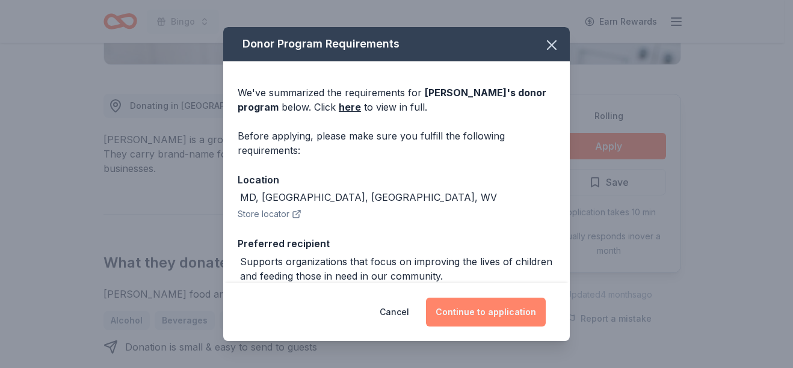
click at [493, 305] on button "Continue to application" at bounding box center [486, 312] width 120 height 29
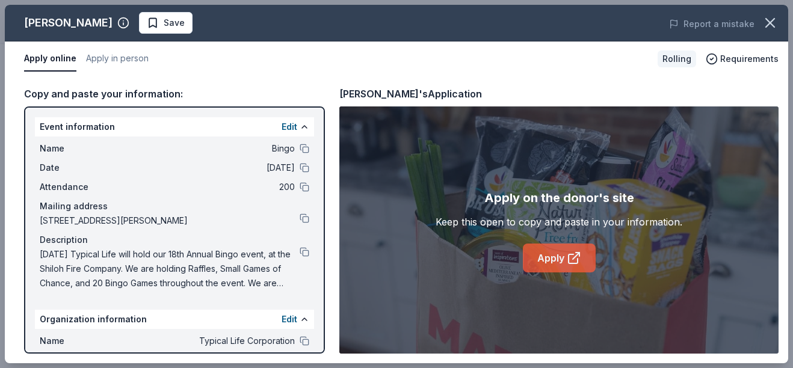
click at [572, 246] on link "Apply" at bounding box center [559, 258] width 73 height 29
